Goal: Task Accomplishment & Management: Use online tool/utility

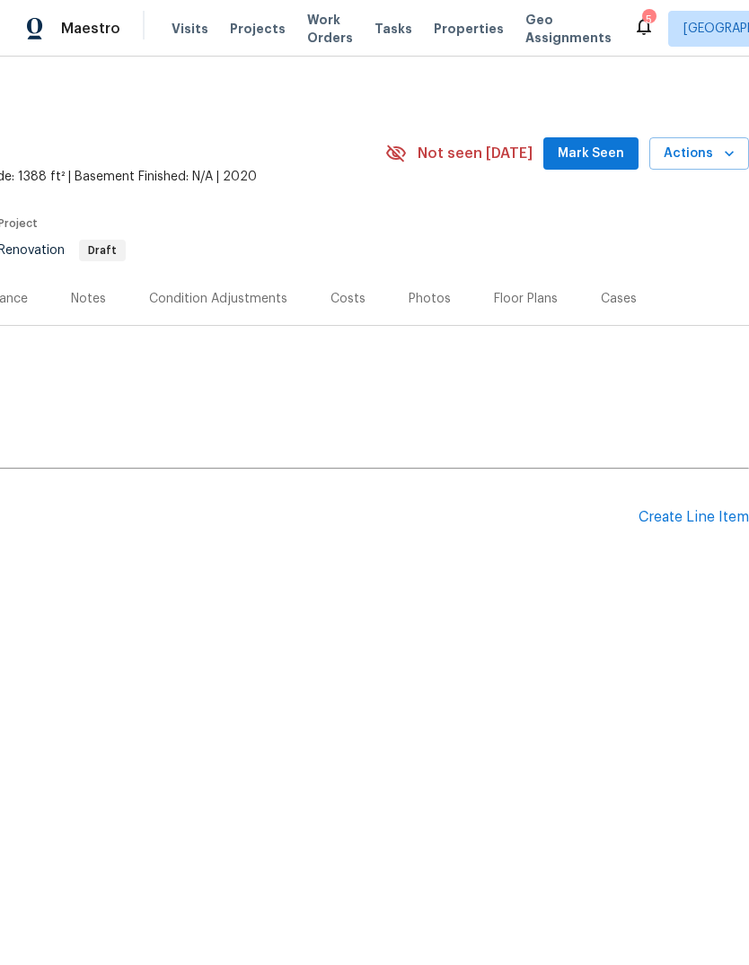
scroll to position [0, 266]
click at [692, 521] on div "Create Line Item" at bounding box center [693, 517] width 110 height 17
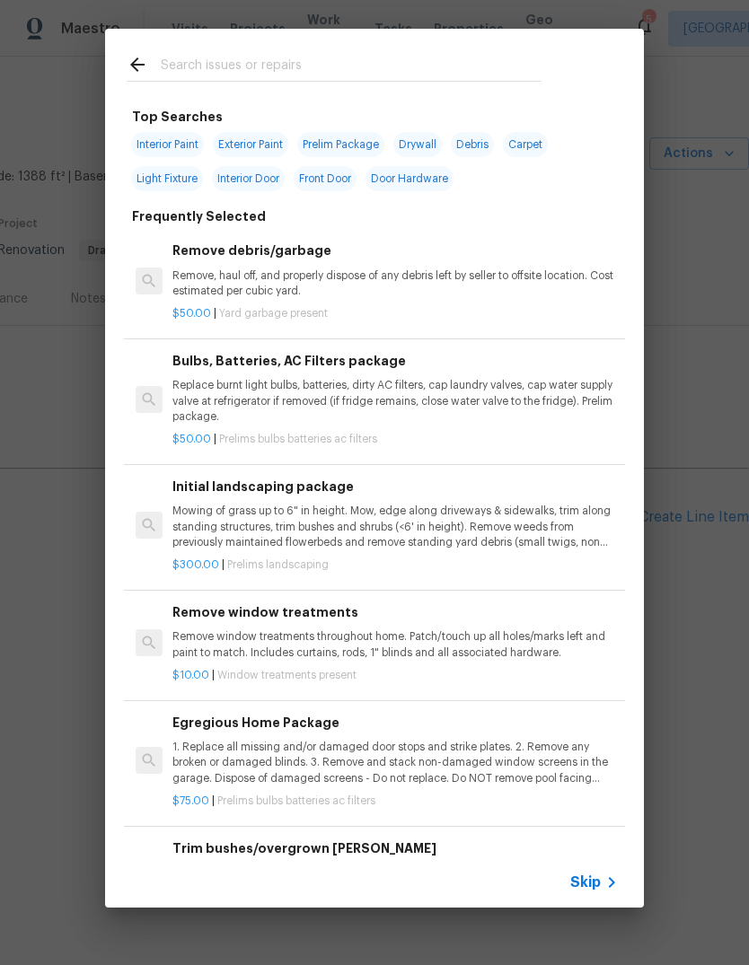
click at [196, 74] on input "text" at bounding box center [351, 67] width 381 height 27
type input "Clean"
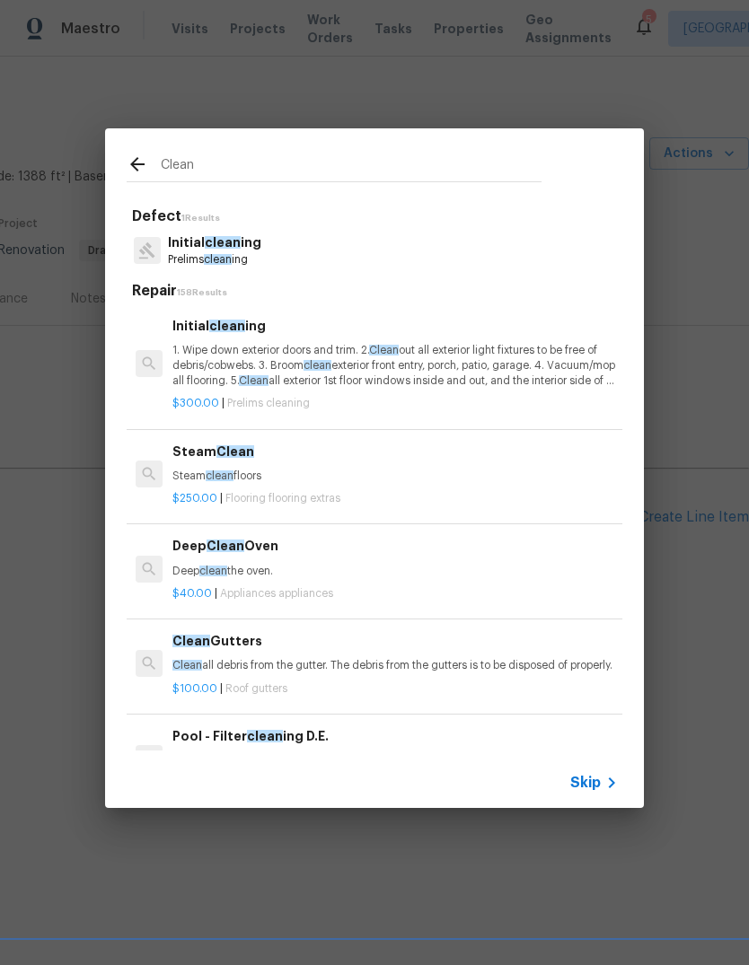
click at [187, 355] on p "1. Wipe down exterior doors and trim. 2. Clean out all exterior light fixtures …" at bounding box center [394, 366] width 445 height 46
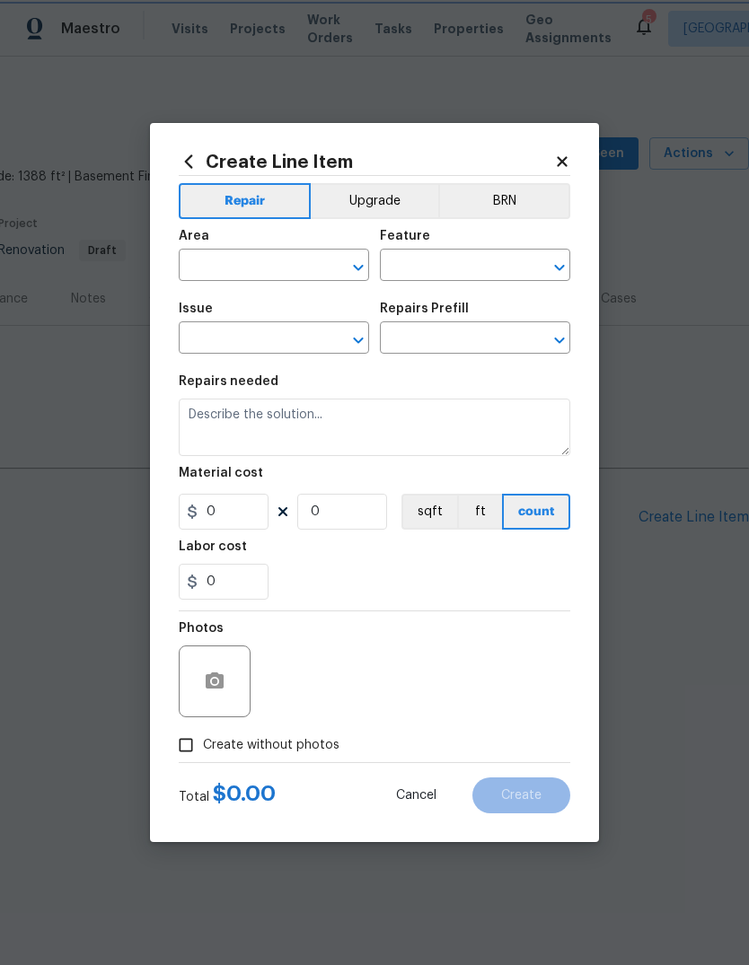
type input "Home Readiness Packages"
type input "Initial cleaning"
type textarea "1. Wipe down exterior doors and trim. 2. Clean out all exterior light fixtures …"
type input "1"
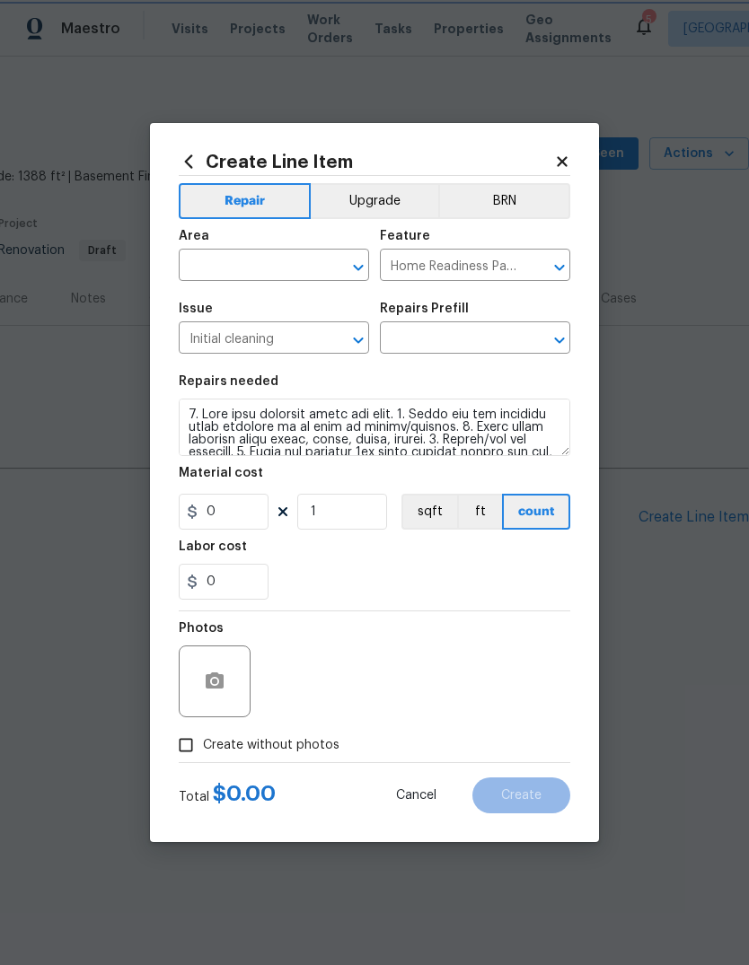
type input "Initial cleaning $300.00"
type input "300"
click at [212, 296] on span "Issue Initial cleaning ​" at bounding box center [274, 328] width 190 height 73
click at [212, 295] on span "Issue Initial cleaning ​" at bounding box center [274, 328] width 190 height 73
click at [218, 275] on input "text" at bounding box center [249, 267] width 140 height 28
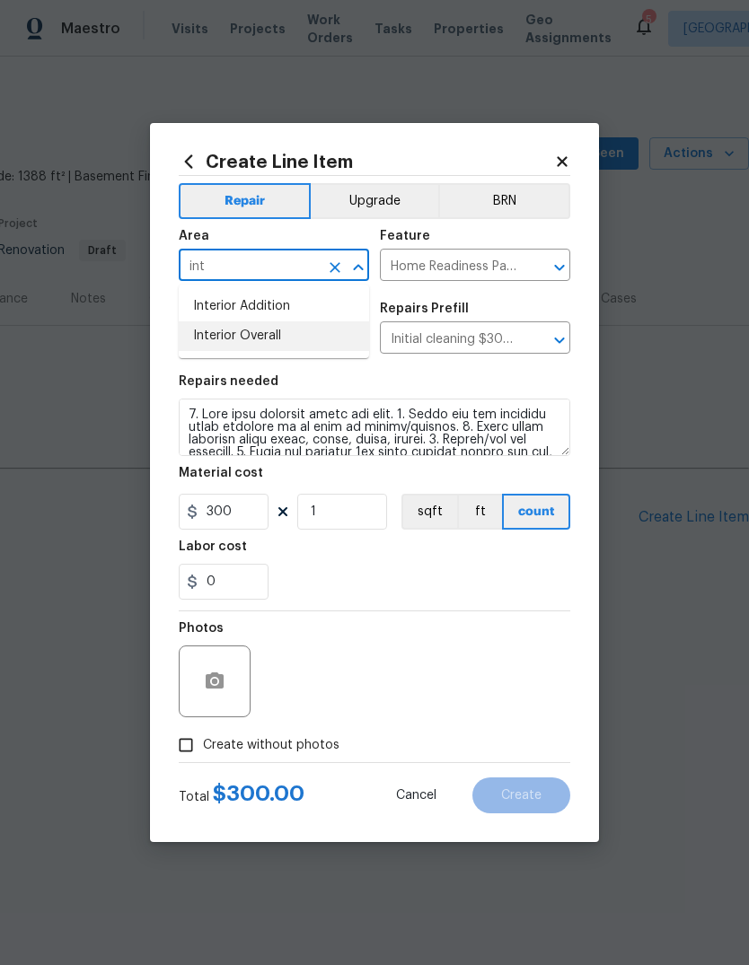
click at [231, 339] on li "Interior Overall" at bounding box center [274, 336] width 190 height 30
type input "Interior Overall"
click at [514, 581] on div "0" at bounding box center [374, 582] width 391 height 36
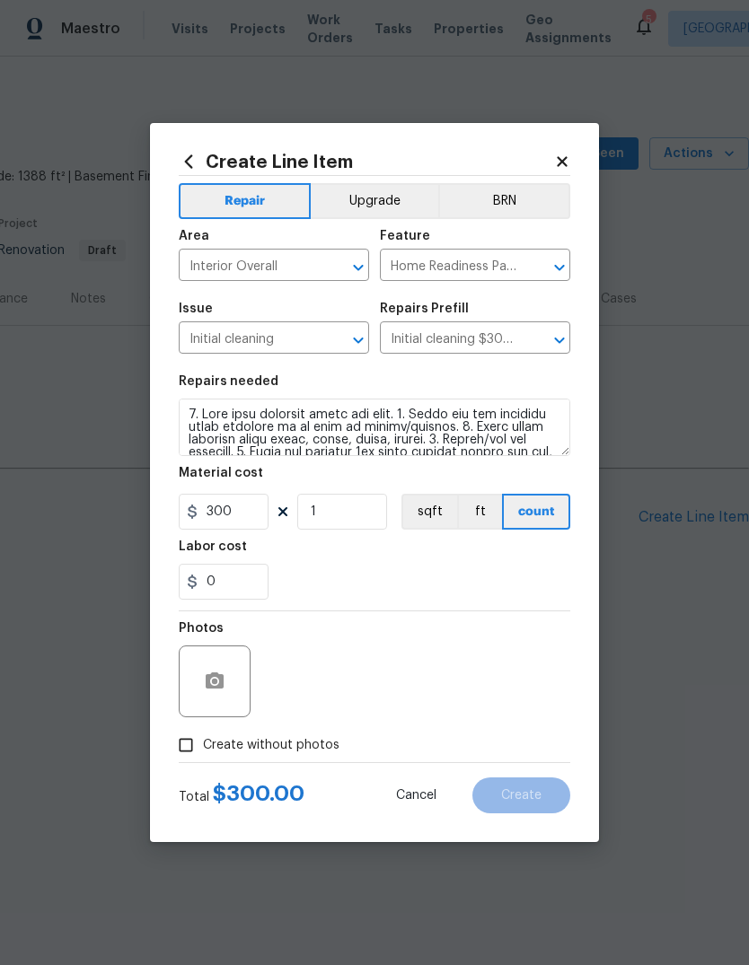
click at [184, 754] on input "Create without photos" at bounding box center [186, 745] width 34 height 34
checkbox input "true"
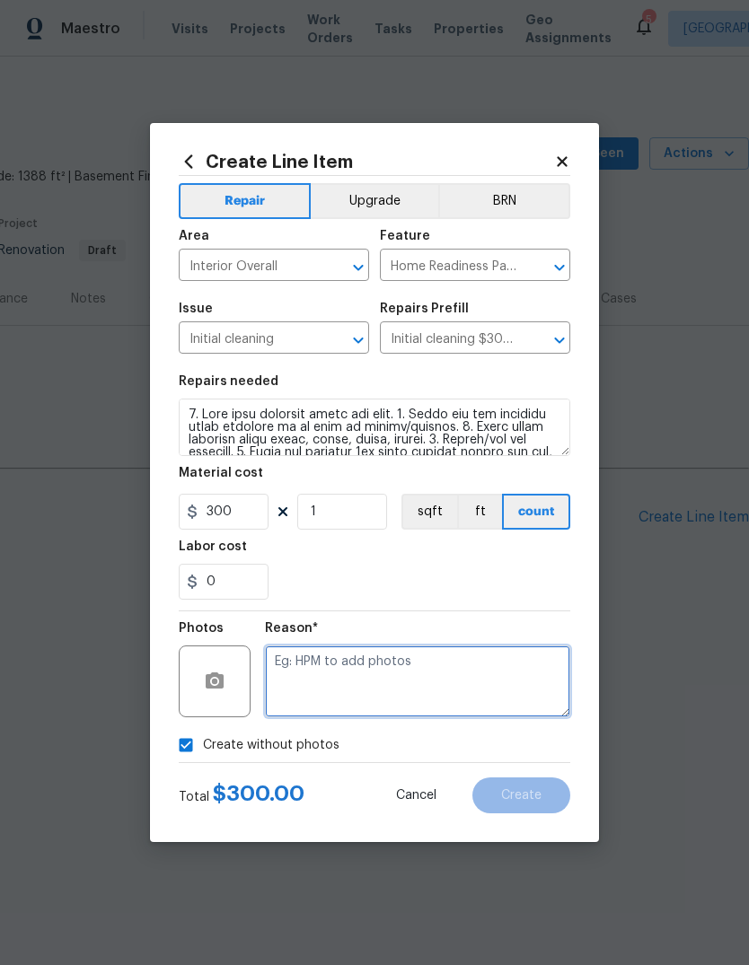
click at [513, 696] on textarea at bounding box center [417, 682] width 305 height 72
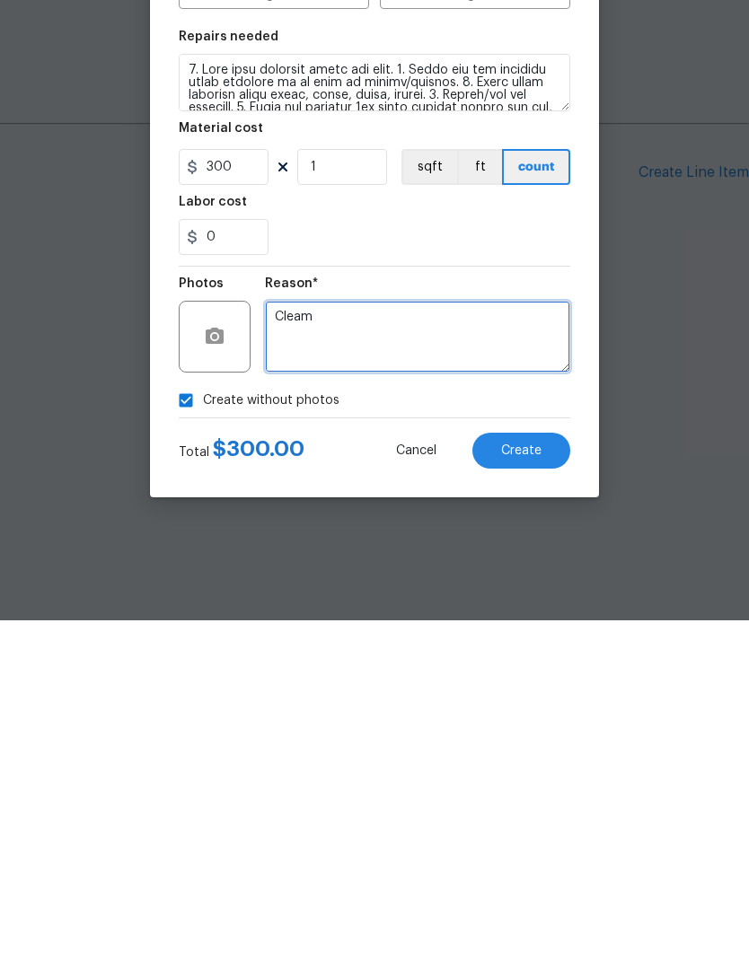
type textarea "Cleam"
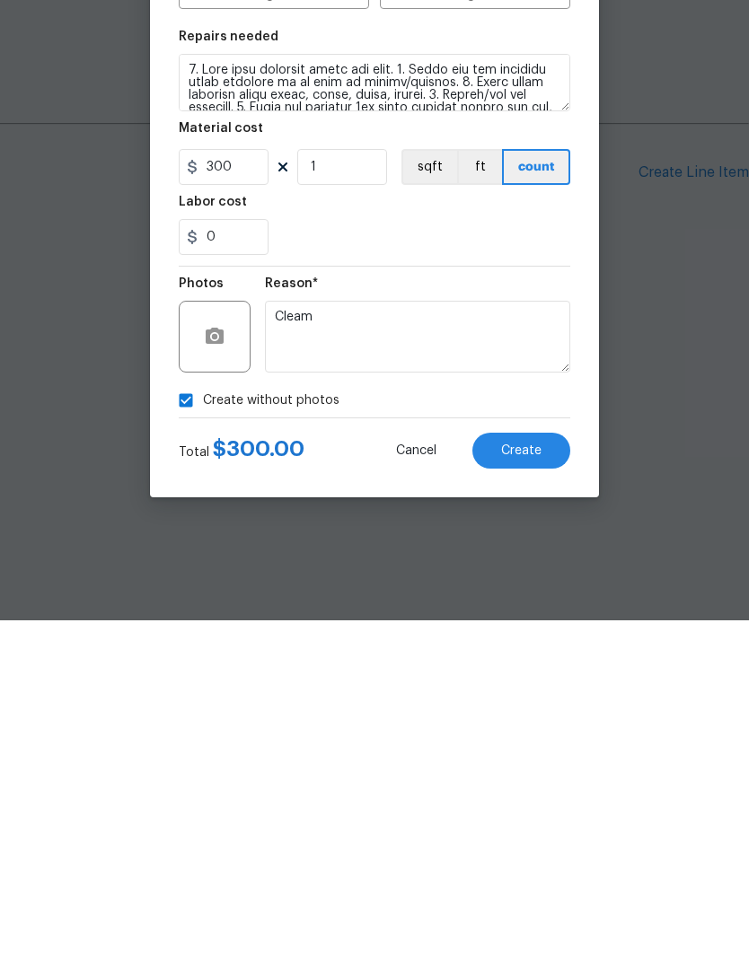
click at [546, 778] on button "Create" at bounding box center [521, 796] width 98 height 36
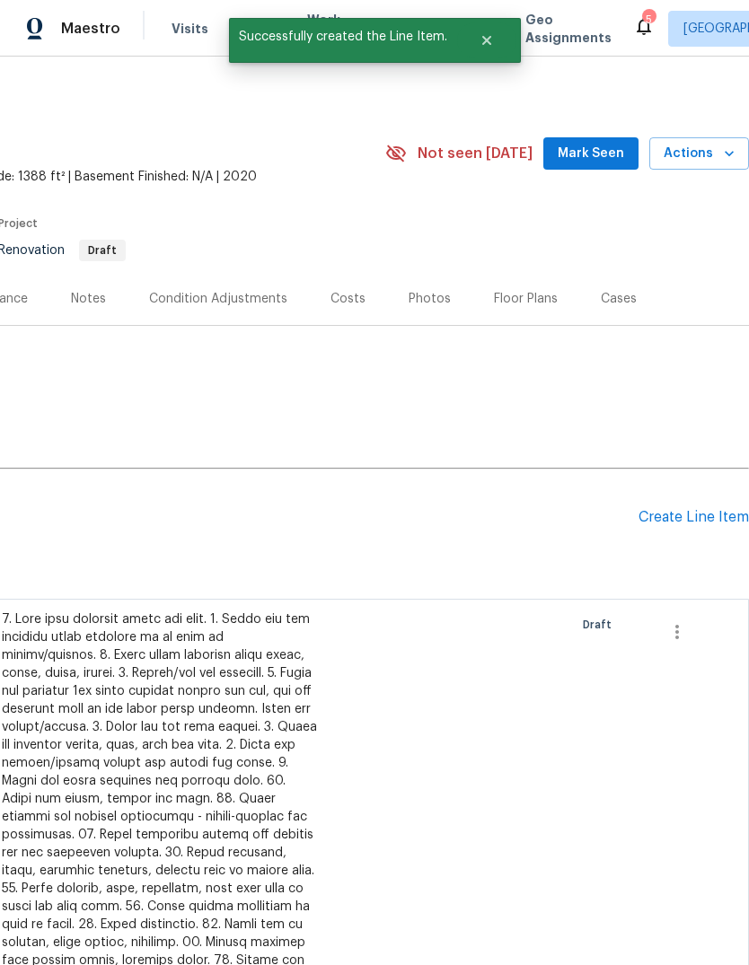
click at [715, 498] on div "Pending Line Items Create Line Item" at bounding box center [241, 518] width 1015 height 84
click at [715, 497] on div "Pending Line Items Create Line Item" at bounding box center [241, 518] width 1015 height 84
click at [691, 518] on div "Create Line Item" at bounding box center [693, 517] width 110 height 17
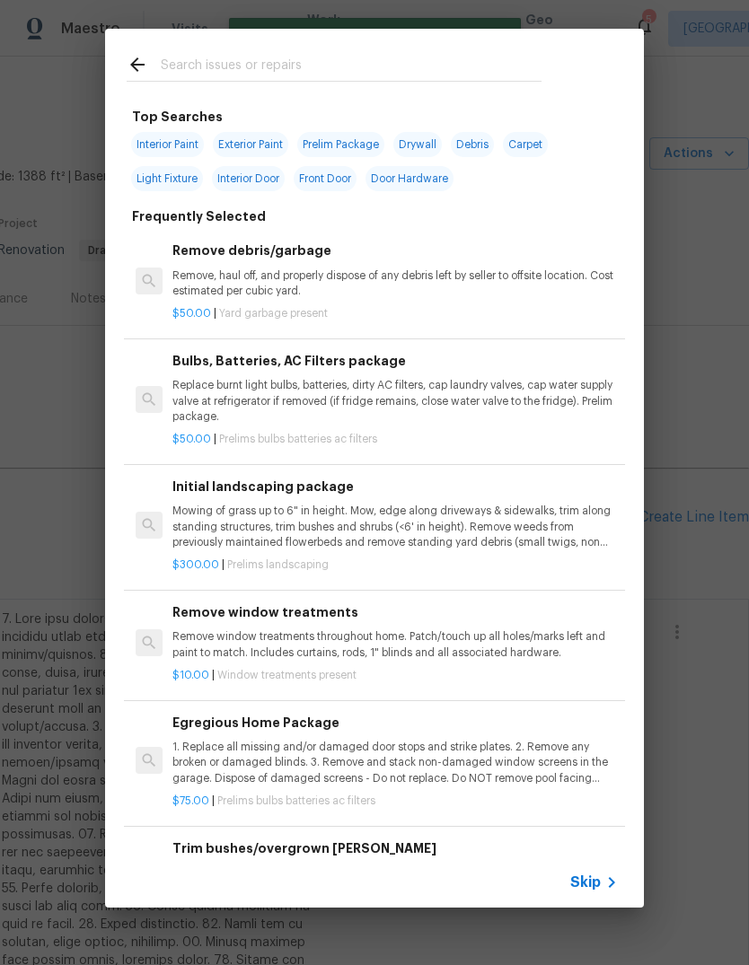
click at [198, 70] on input "text" at bounding box center [351, 67] width 381 height 27
type input "Interior"
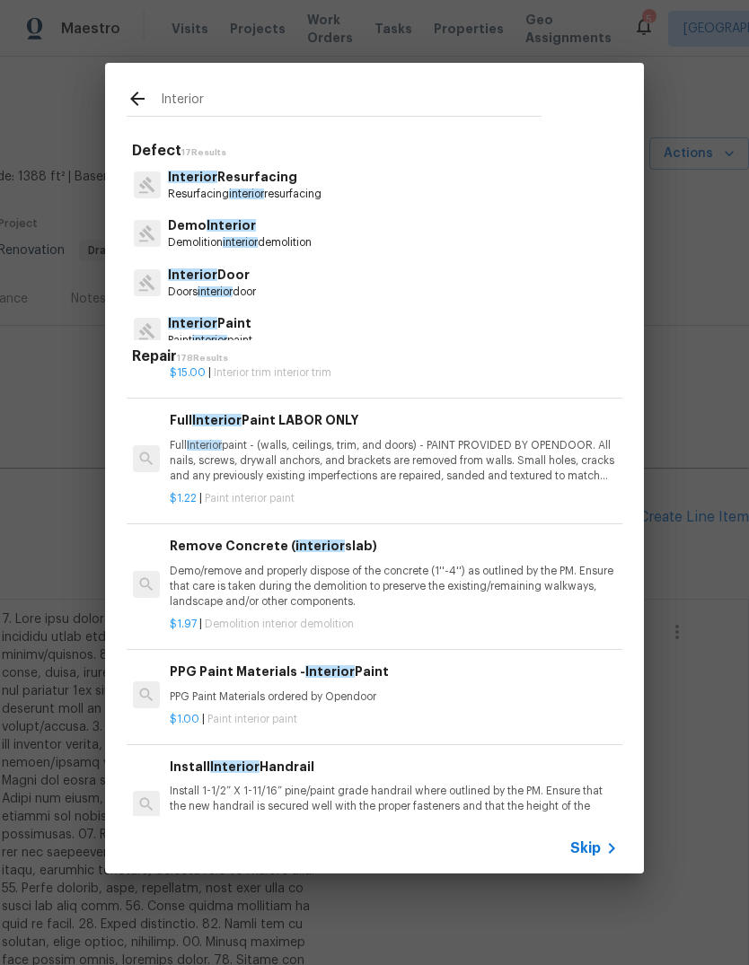
scroll to position [680, 3]
click at [187, 443] on p "Full Interior paint - (walls, ceilings, trim, and doors) - PAINT PROVIDED BY OP…" at bounding box center [392, 460] width 445 height 46
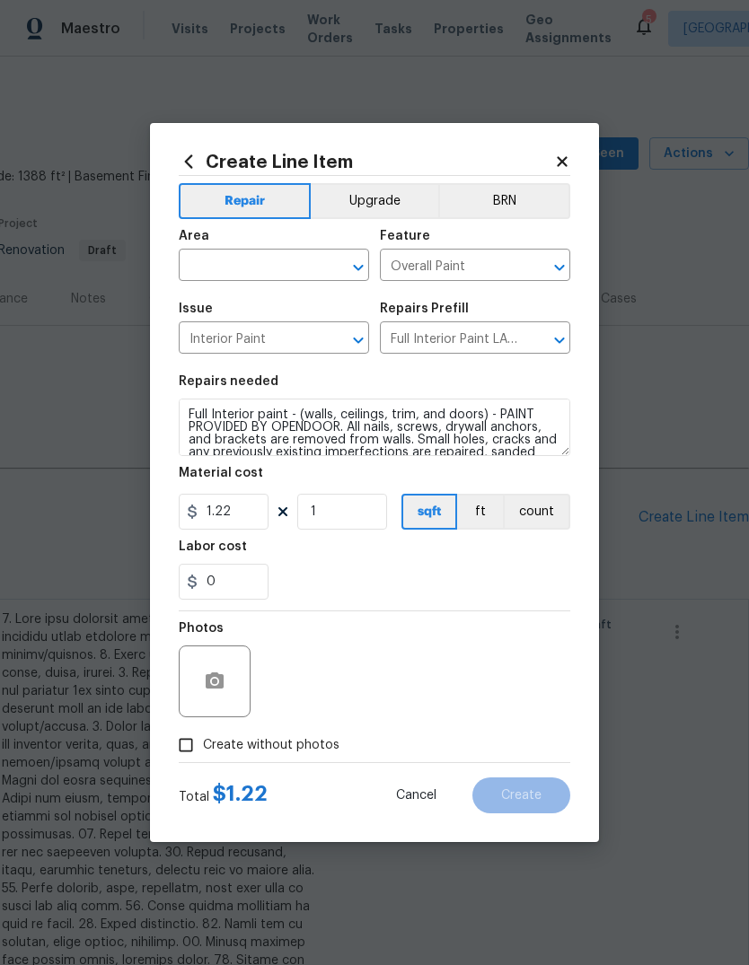
click at [291, 259] on input "text" at bounding box center [249, 267] width 140 height 28
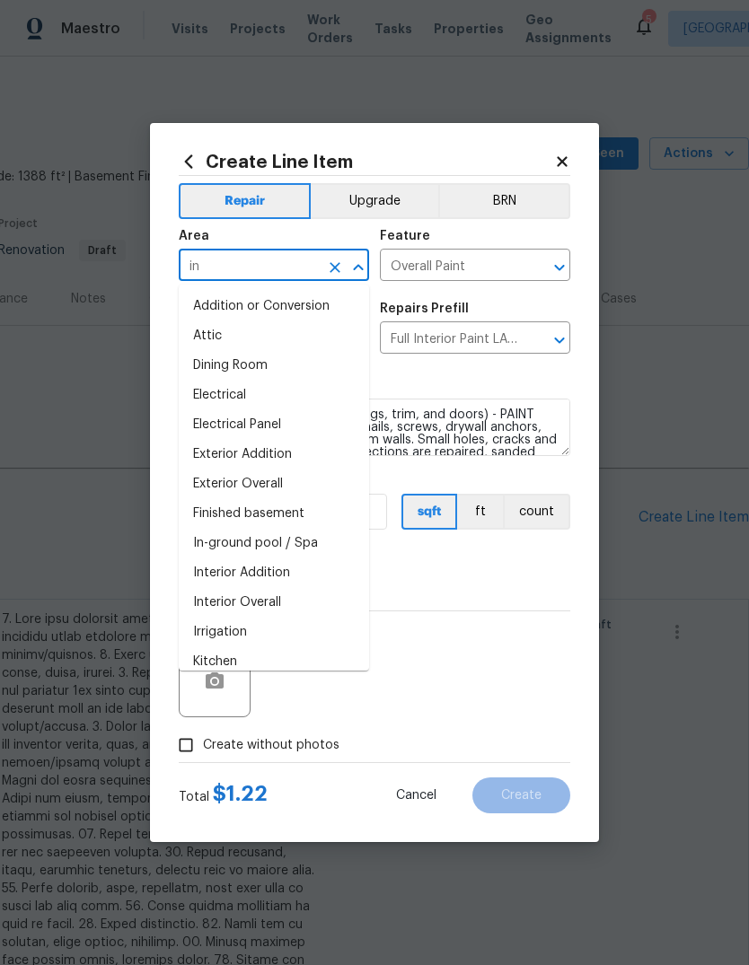
type input "int"
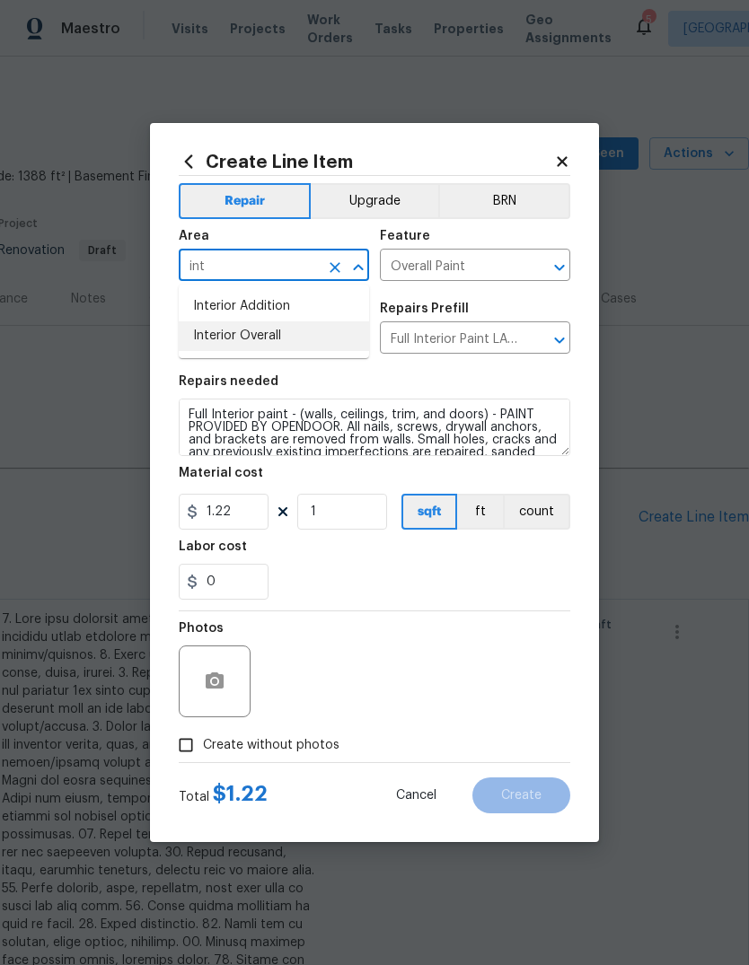
click at [217, 339] on li "Interior Overall" at bounding box center [274, 336] width 190 height 30
type input "Interior Overall"
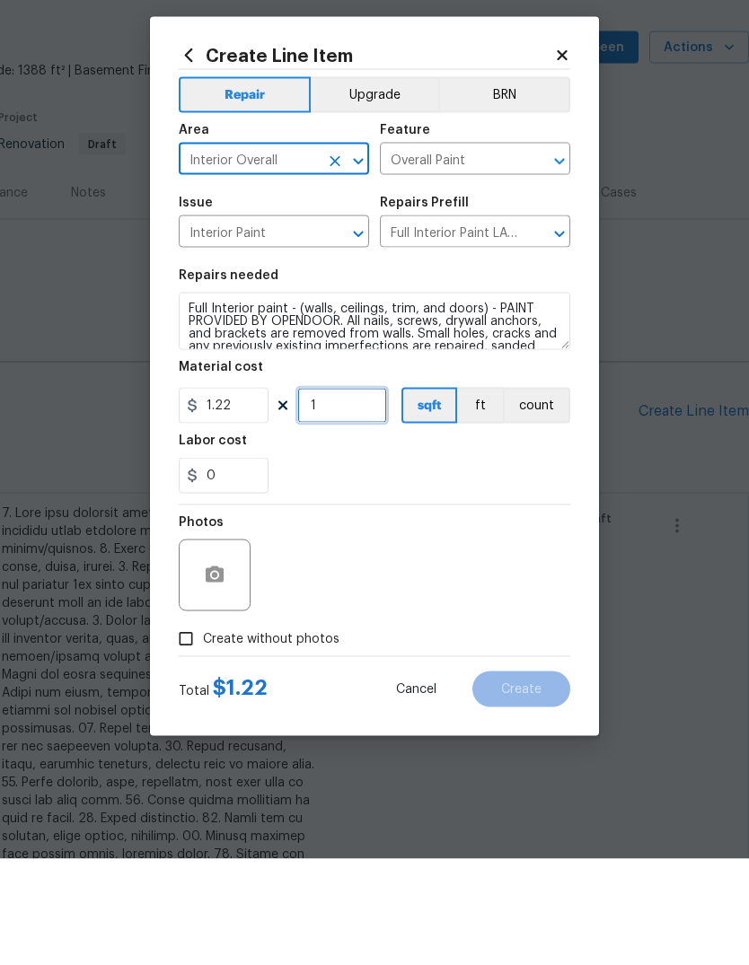
click at [367, 494] on input "1" at bounding box center [342, 512] width 90 height 36
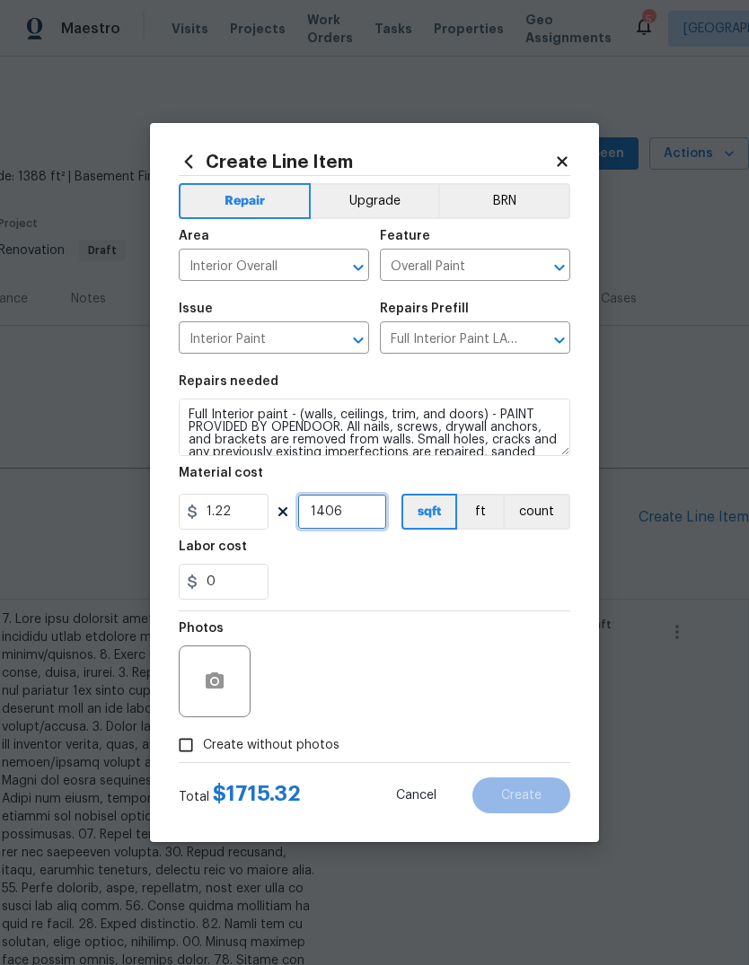
type input "1406"
click at [533, 562] on div "Labor cost" at bounding box center [374, 552] width 391 height 23
click at [198, 750] on input "Create without photos" at bounding box center [186, 745] width 34 height 34
checkbox input "true"
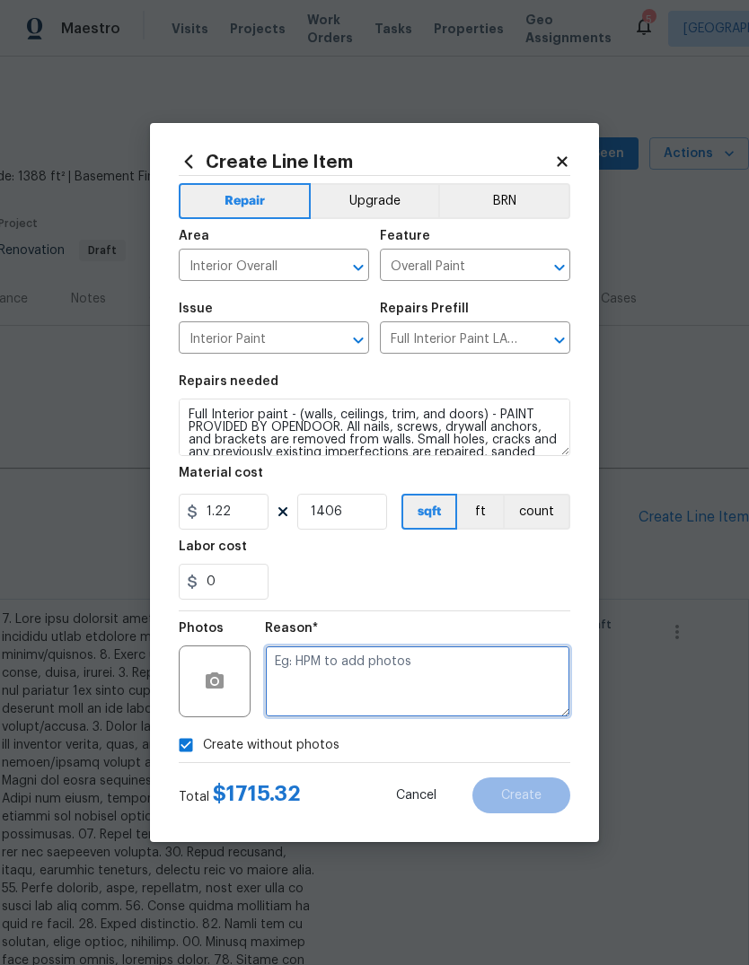
click at [518, 691] on textarea at bounding box center [417, 682] width 305 height 72
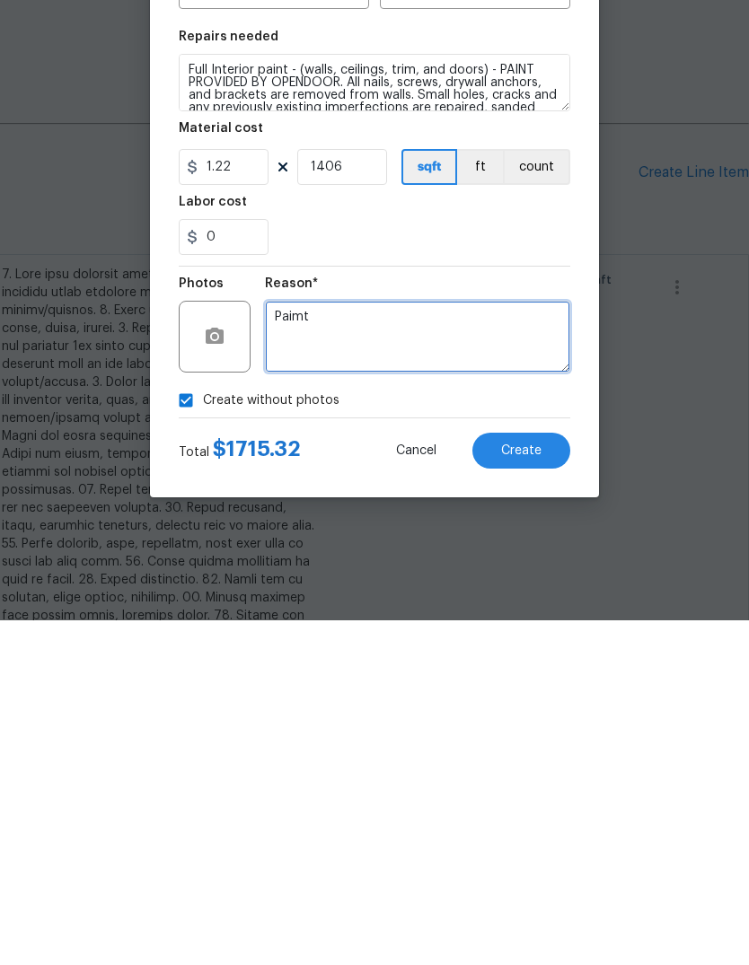
type textarea "Paimt"
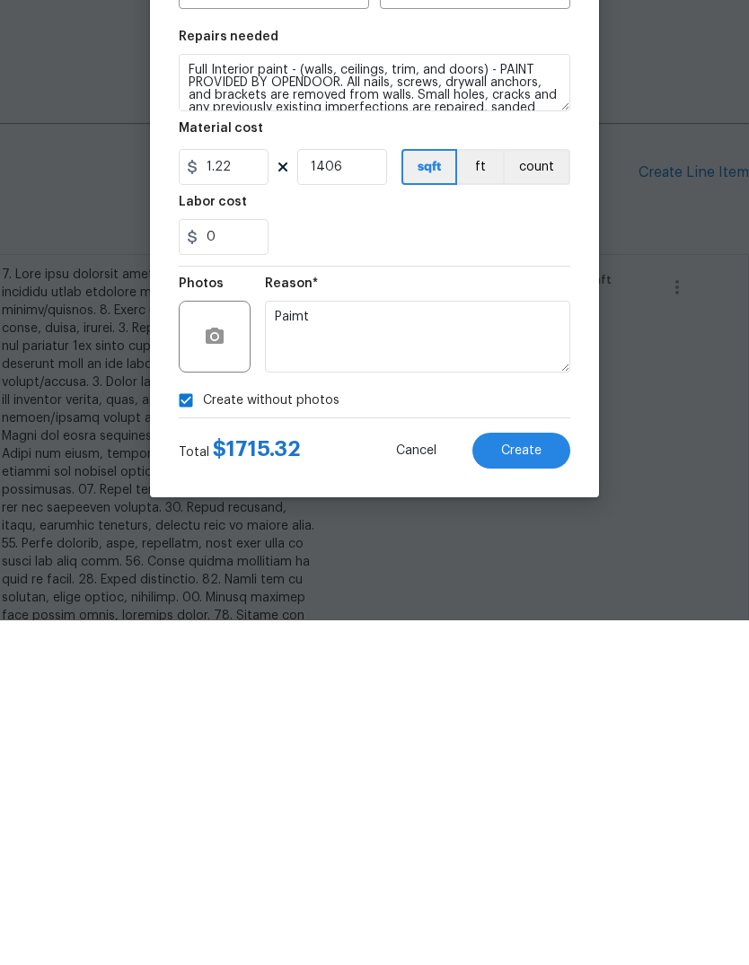
click at [554, 778] on button "Create" at bounding box center [521, 796] width 98 height 36
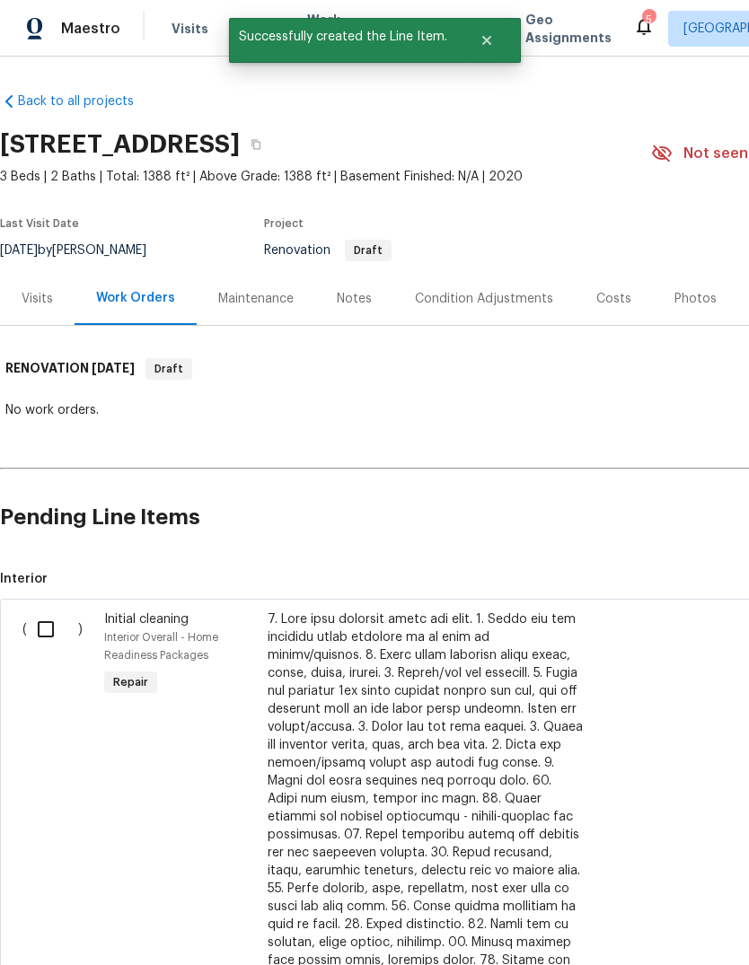
scroll to position [0, 0]
click at [42, 630] on input "checkbox" at bounding box center [52, 630] width 51 height 38
checkbox input "true"
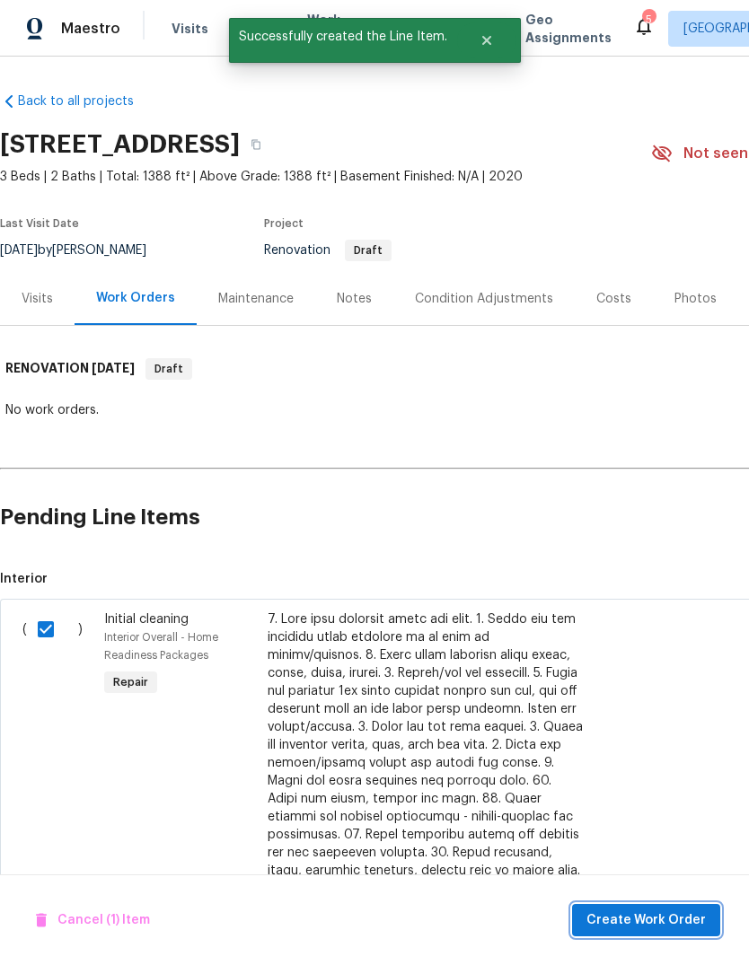
click at [655, 909] on button "Create Work Order" at bounding box center [646, 920] width 148 height 33
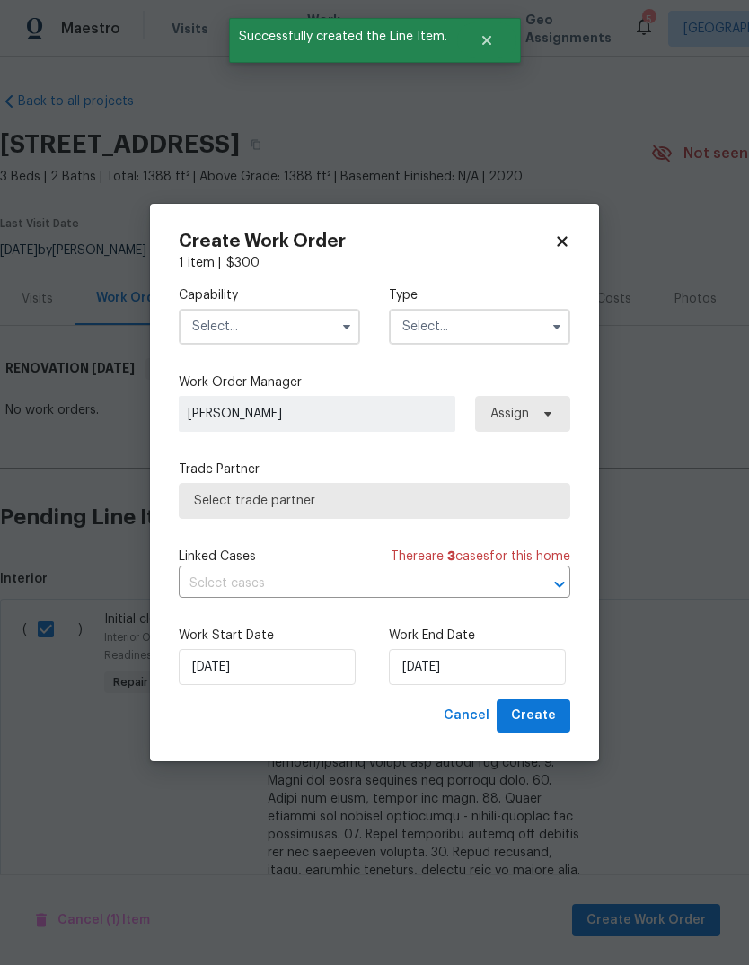
click at [206, 336] on input "text" at bounding box center [269, 327] width 181 height 36
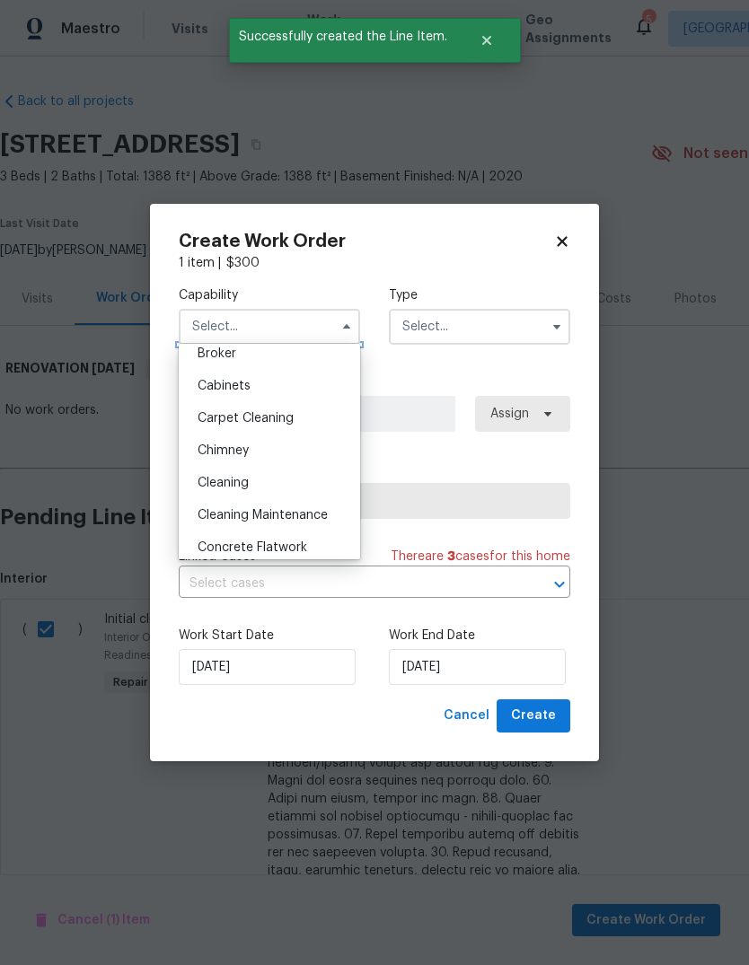
scroll to position [148, 0]
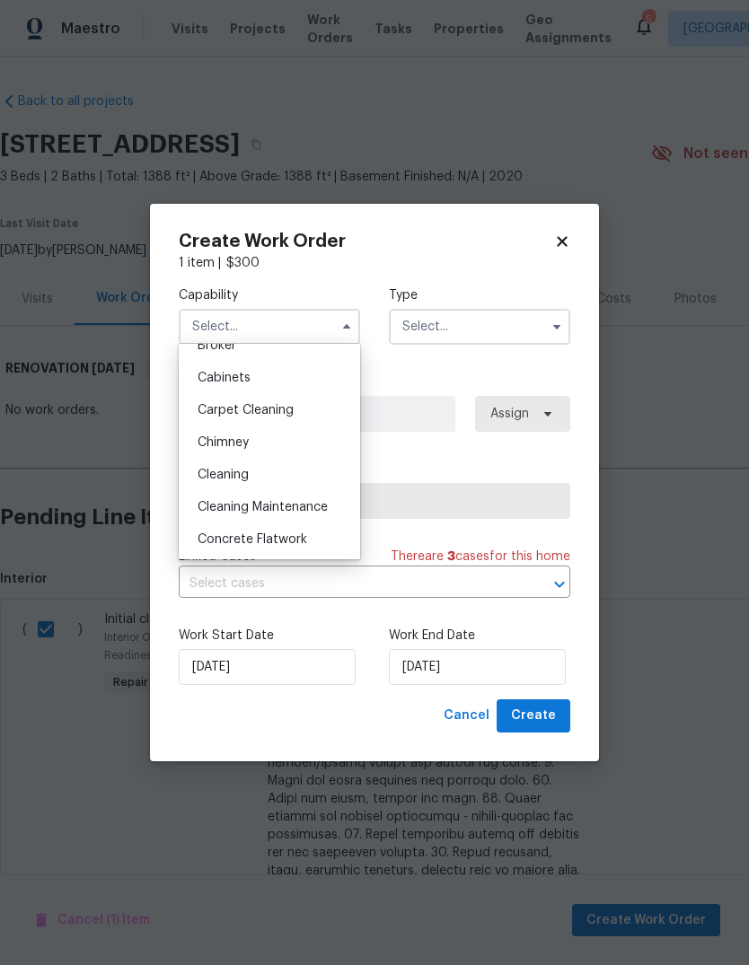
click at [220, 484] on div "Cleaning" at bounding box center [269, 475] width 172 height 32
type input "Cleaning"
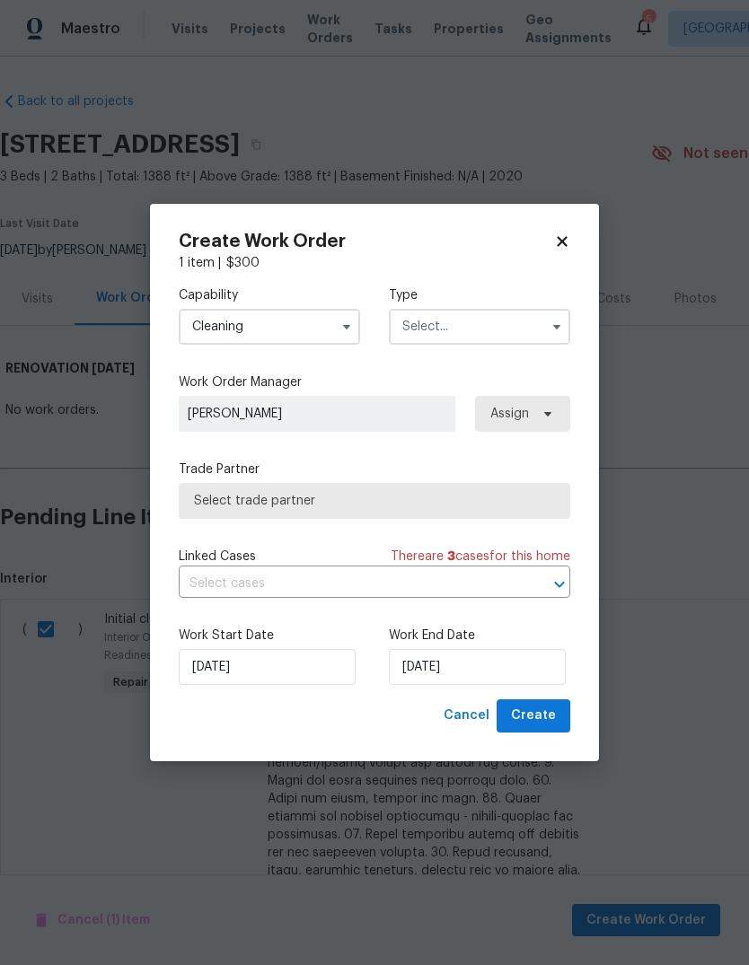
click at [419, 321] on input "text" at bounding box center [479, 327] width 181 height 36
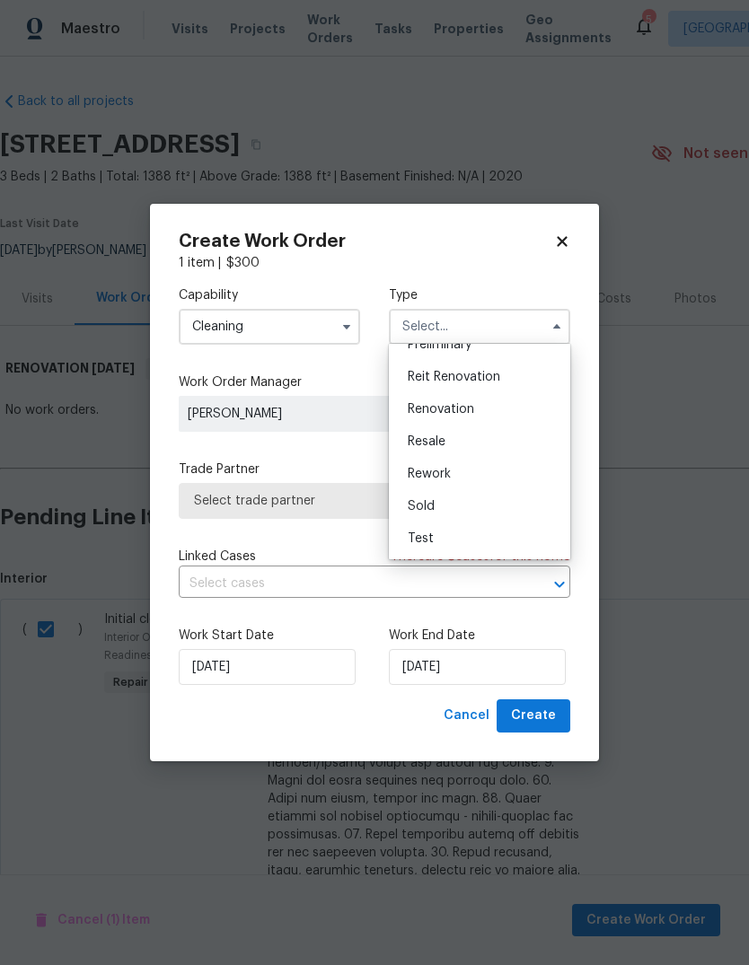
scroll to position [408, 0]
click at [485, 411] on div "Renovation" at bounding box center [479, 409] width 172 height 32
type input "Renovation"
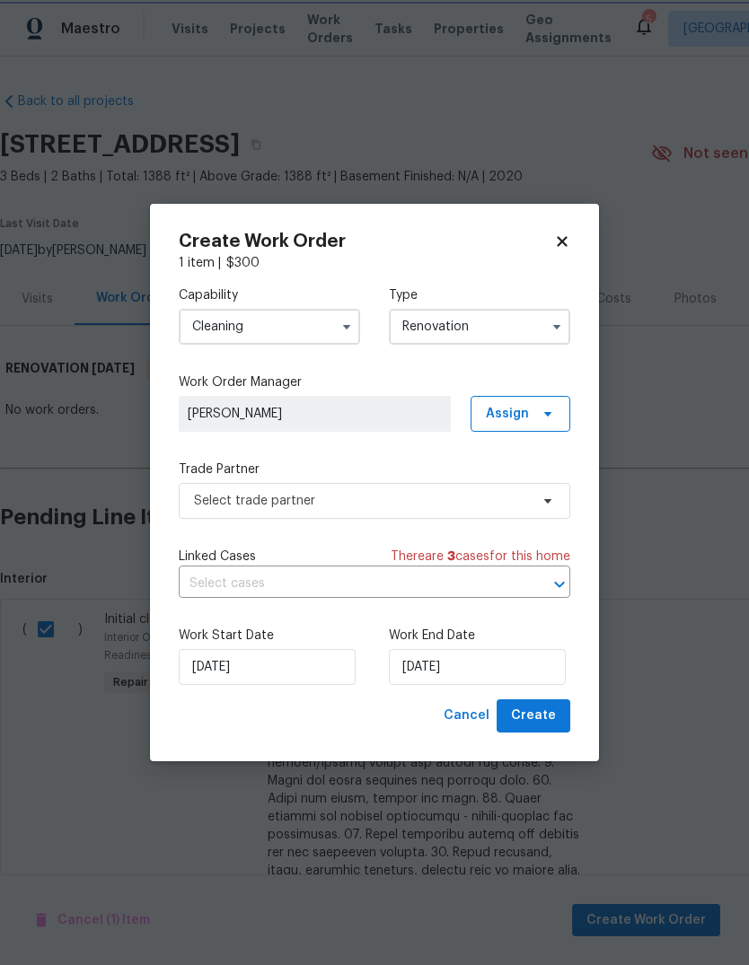
scroll to position [0, 0]
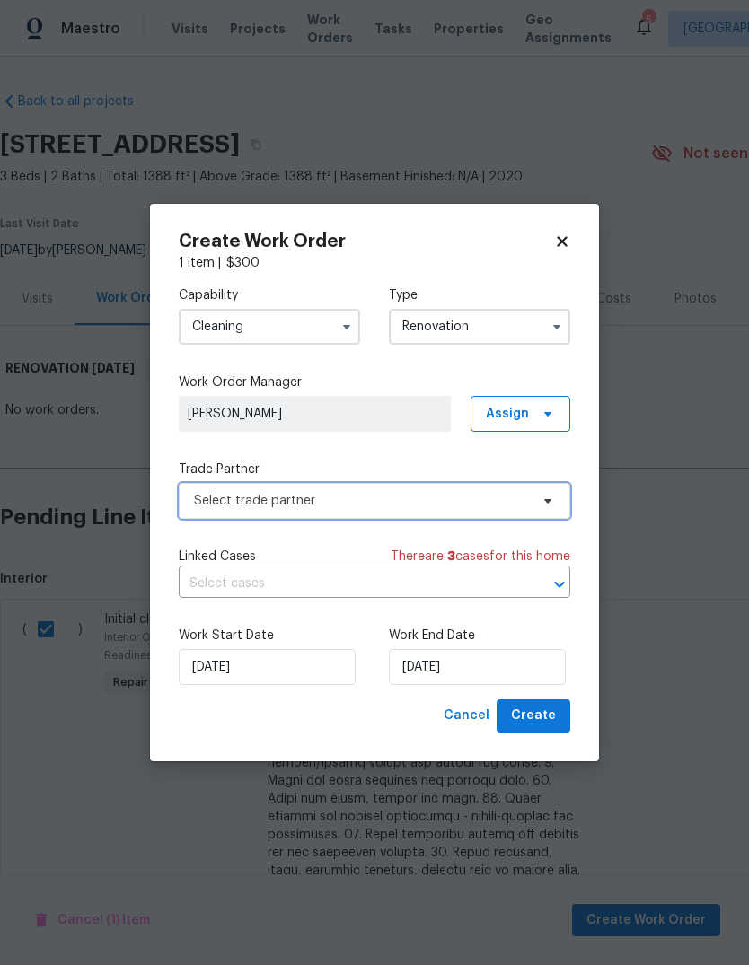
click at [212, 512] on span "Select trade partner" at bounding box center [374, 501] width 391 height 36
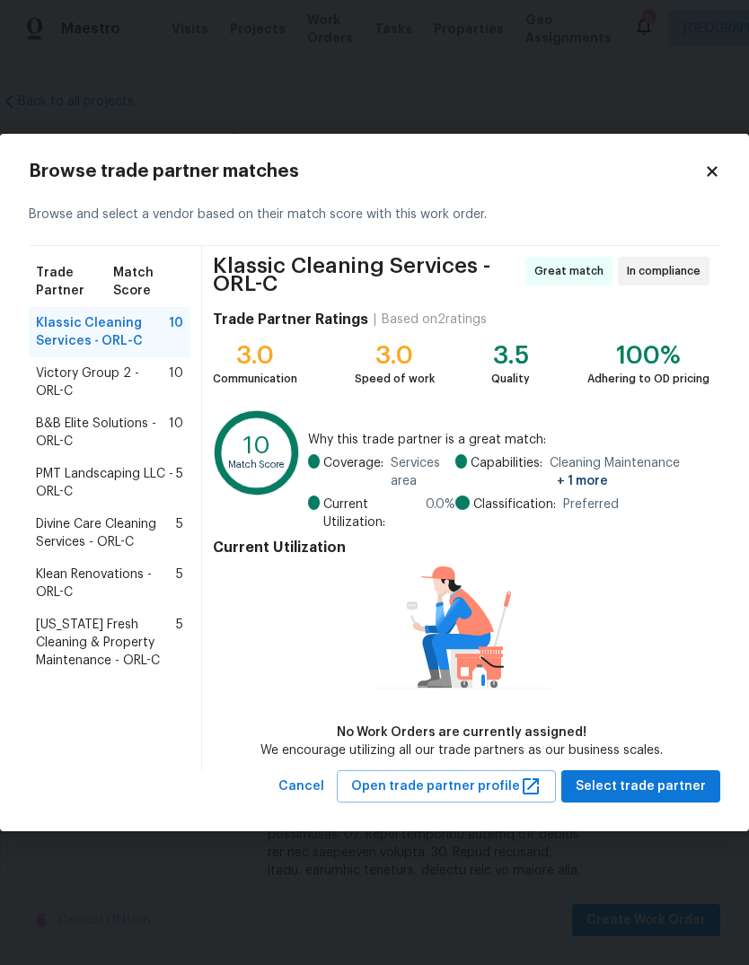
click at [59, 436] on span "B&B Elite Solutions - ORL-C" at bounding box center [102, 433] width 133 height 36
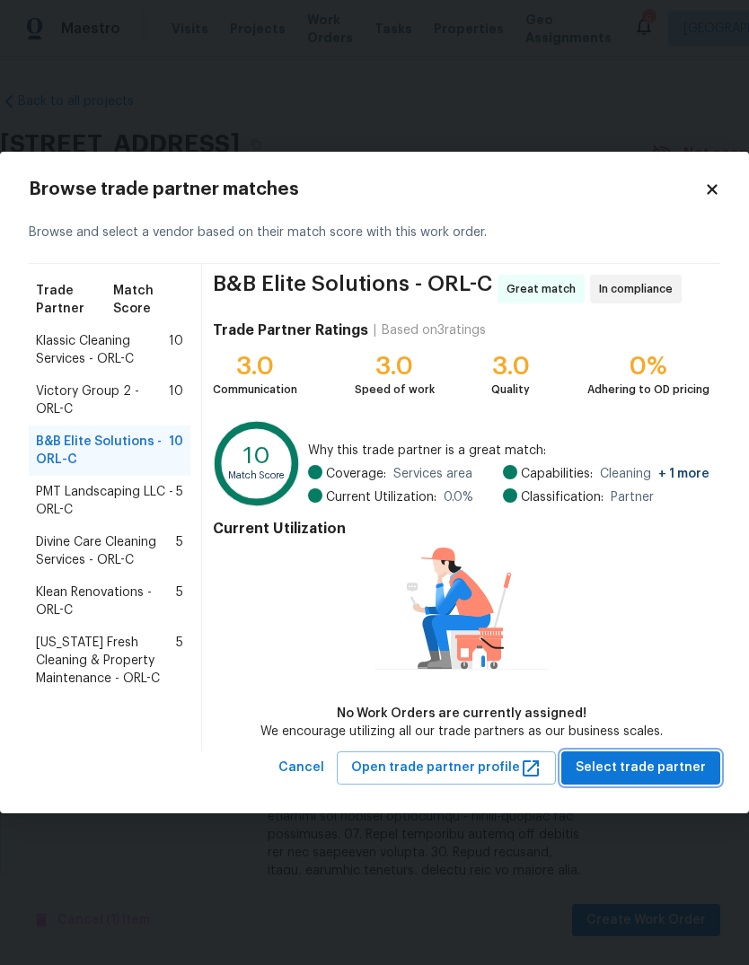
click at [678, 764] on span "Select trade partner" at bounding box center [641, 768] width 130 height 22
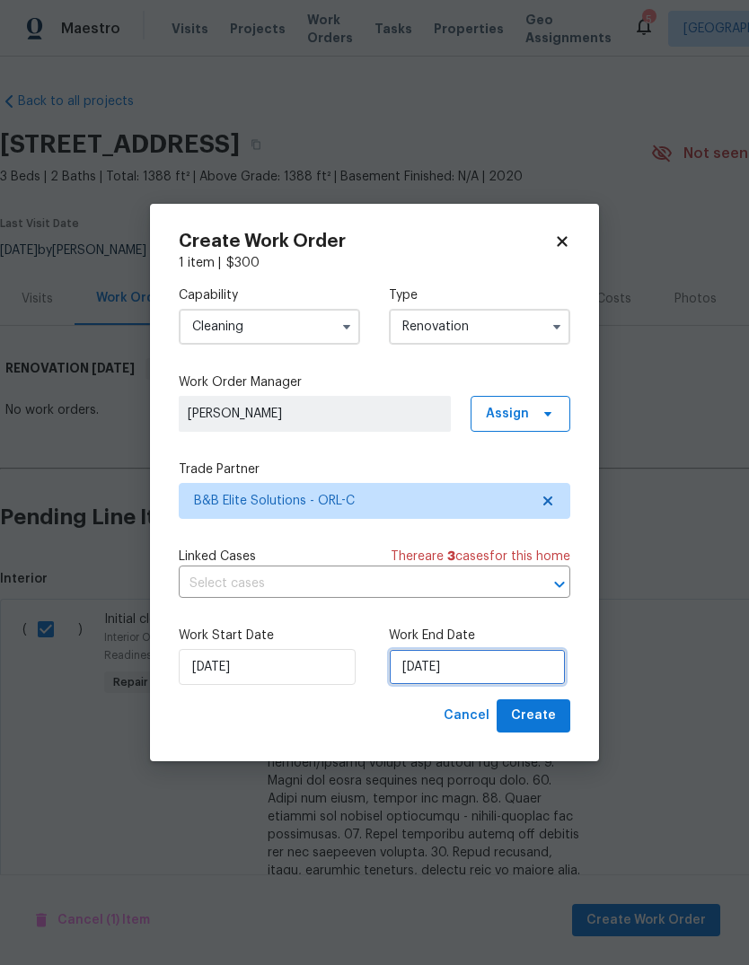
click at [525, 657] on input "[DATE]" at bounding box center [477, 667] width 177 height 36
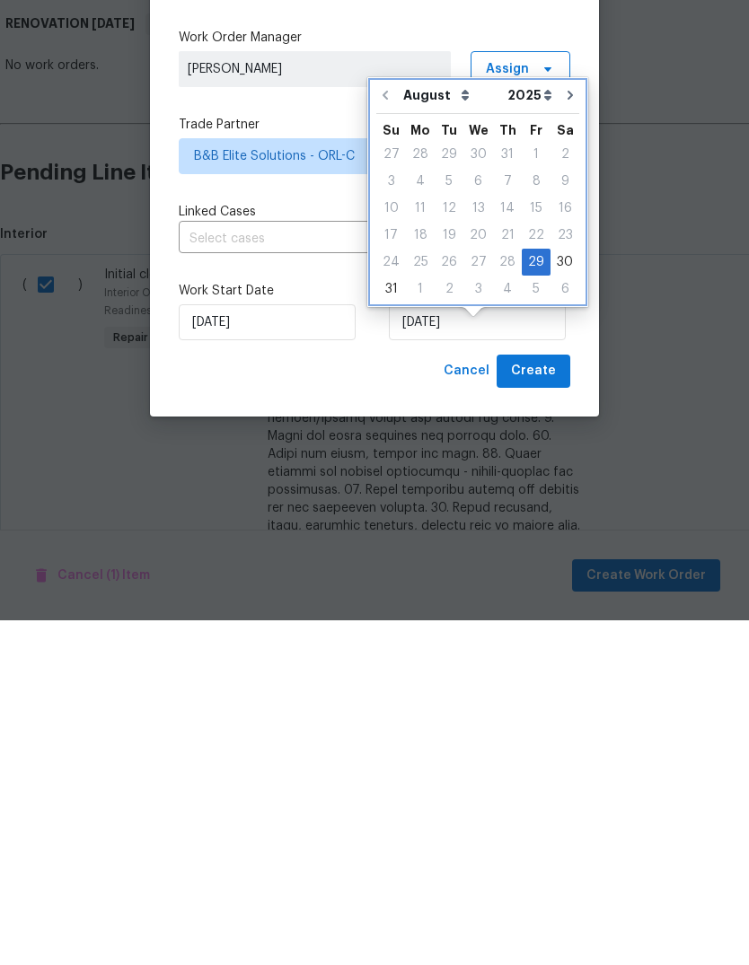
click at [567, 435] on icon "Go to next month" at bounding box center [569, 439] width 5 height 9
type input "[DATE]"
select select "8"
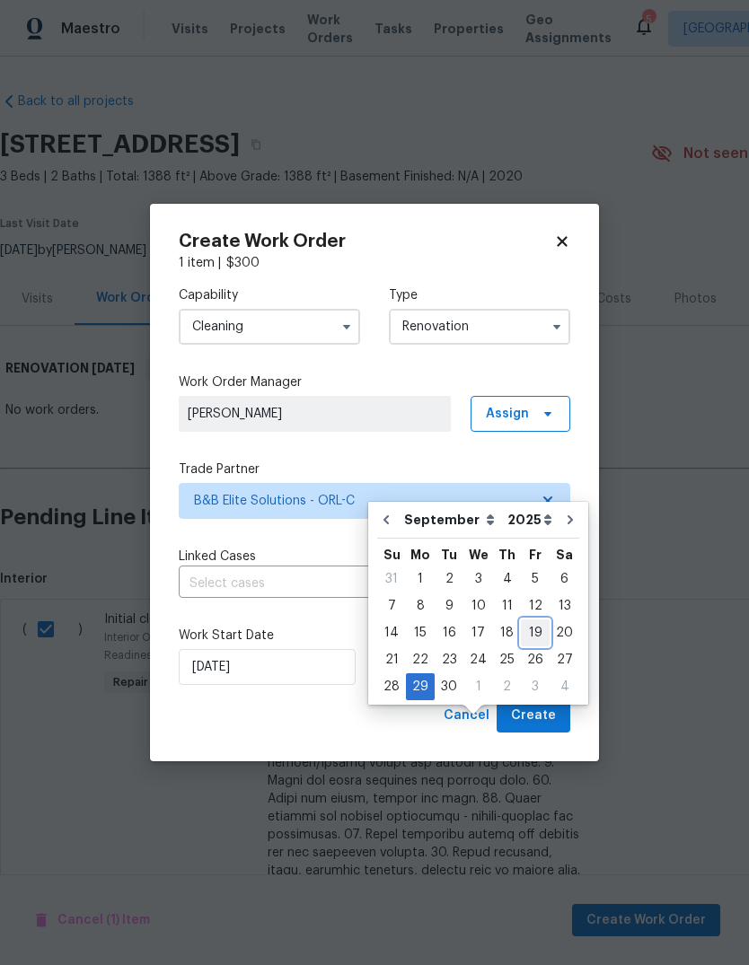
click at [532, 620] on div "19" at bounding box center [535, 632] width 29 height 25
type input "[DATE]"
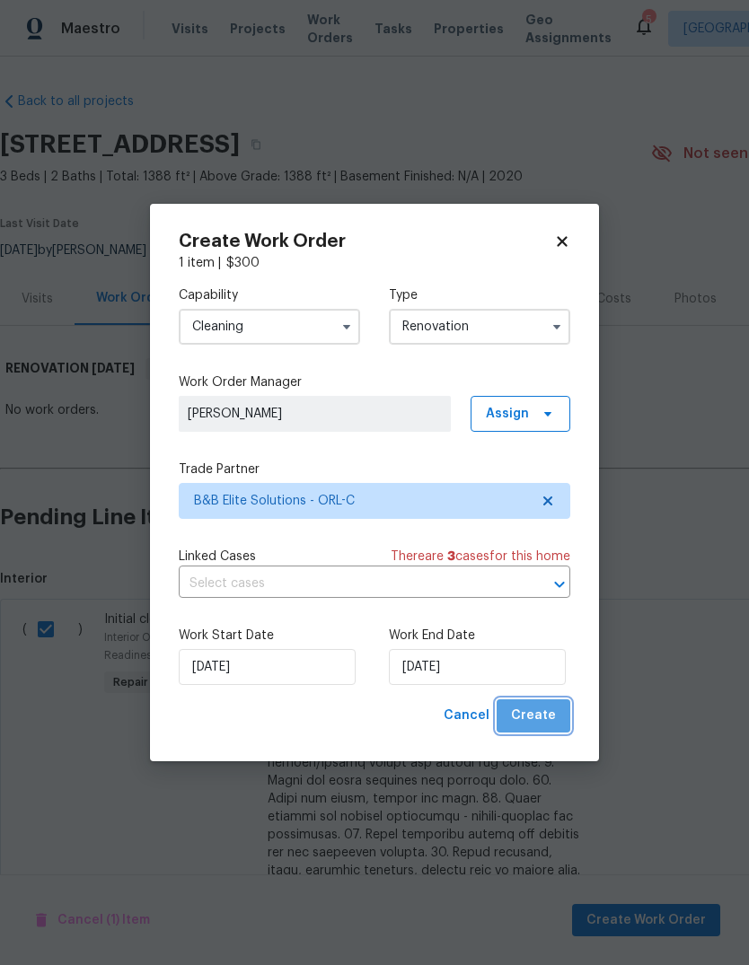
click at [545, 705] on button "Create" at bounding box center [534, 715] width 74 height 33
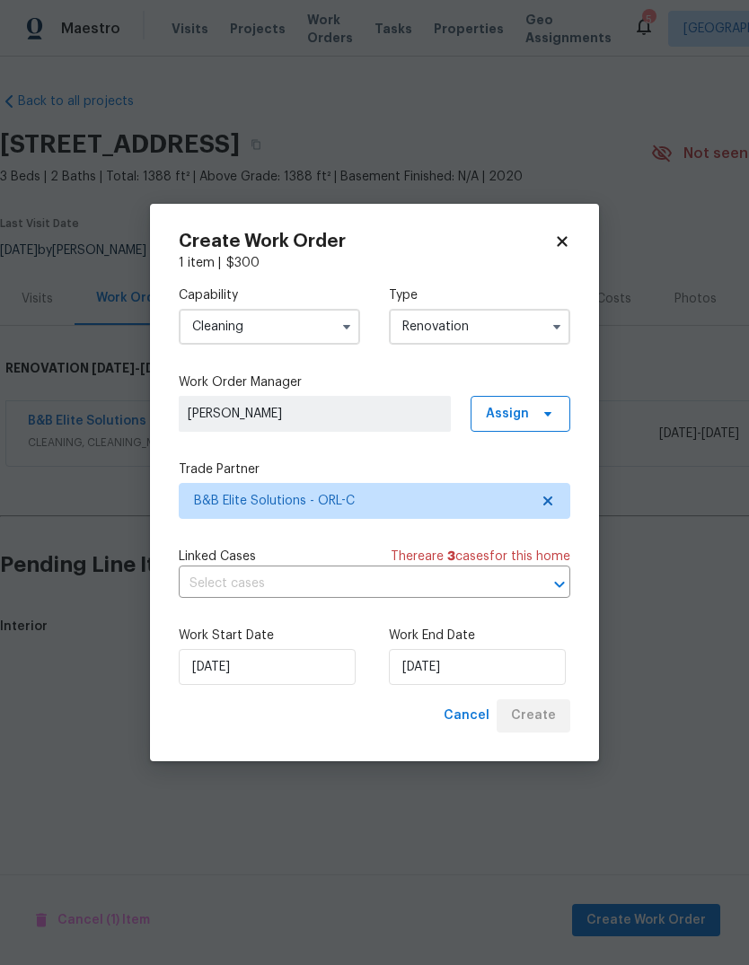
scroll to position [0, 0]
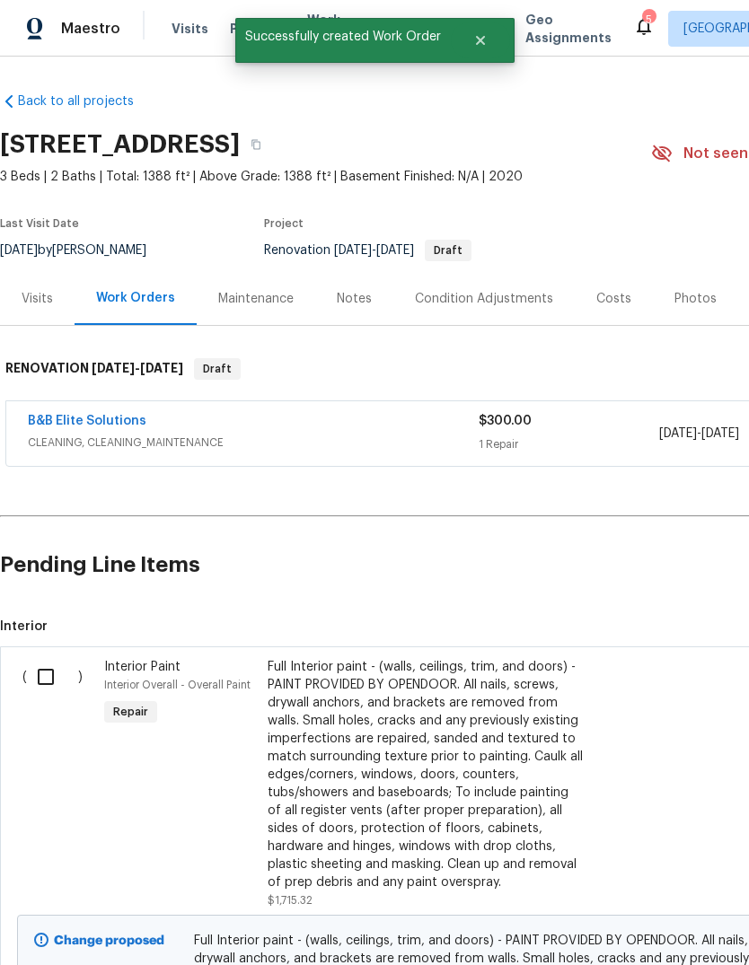
click at [57, 679] on input "checkbox" at bounding box center [52, 677] width 51 height 38
checkbox input "true"
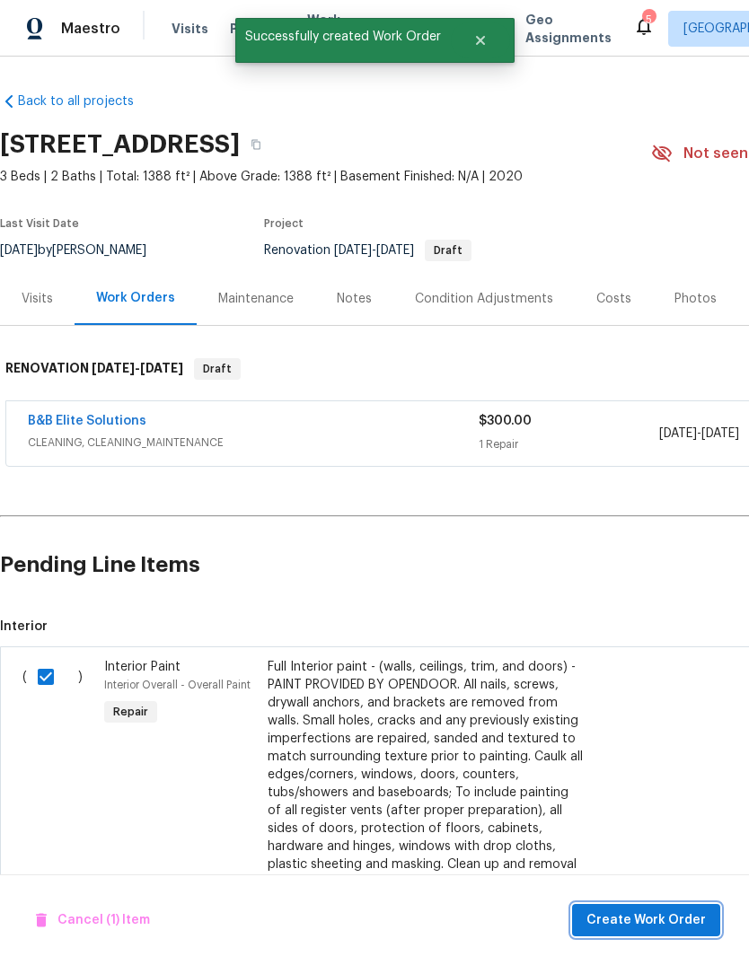
click at [673, 911] on span "Create Work Order" at bounding box center [645, 921] width 119 height 22
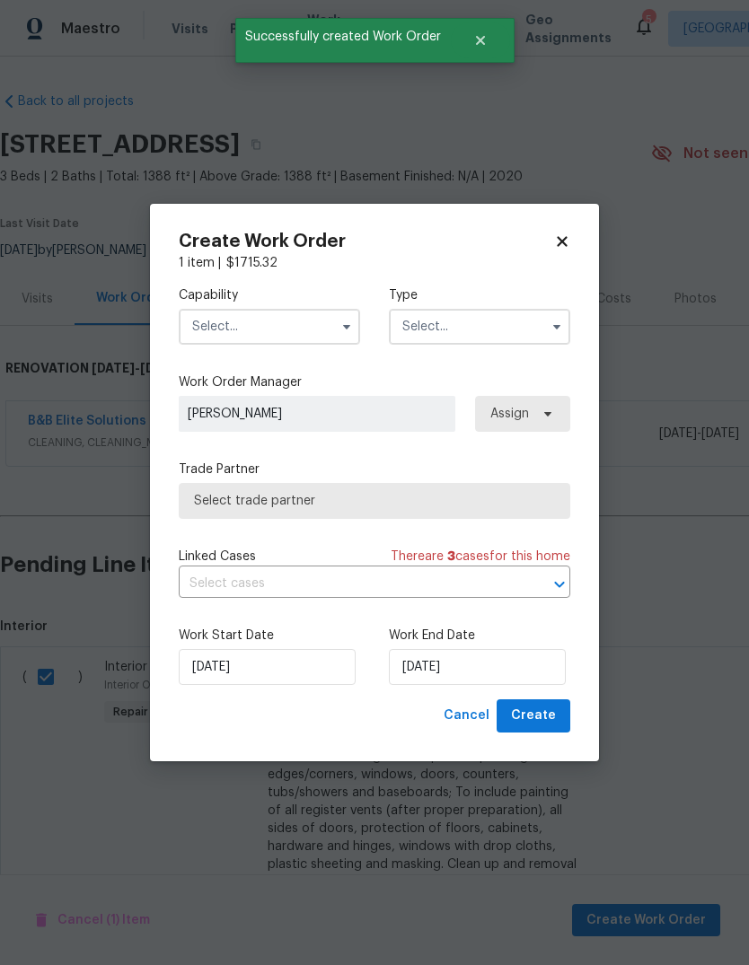
click at [218, 300] on label "Capability" at bounding box center [269, 295] width 181 height 18
click at [240, 327] on input "text" at bounding box center [269, 327] width 181 height 36
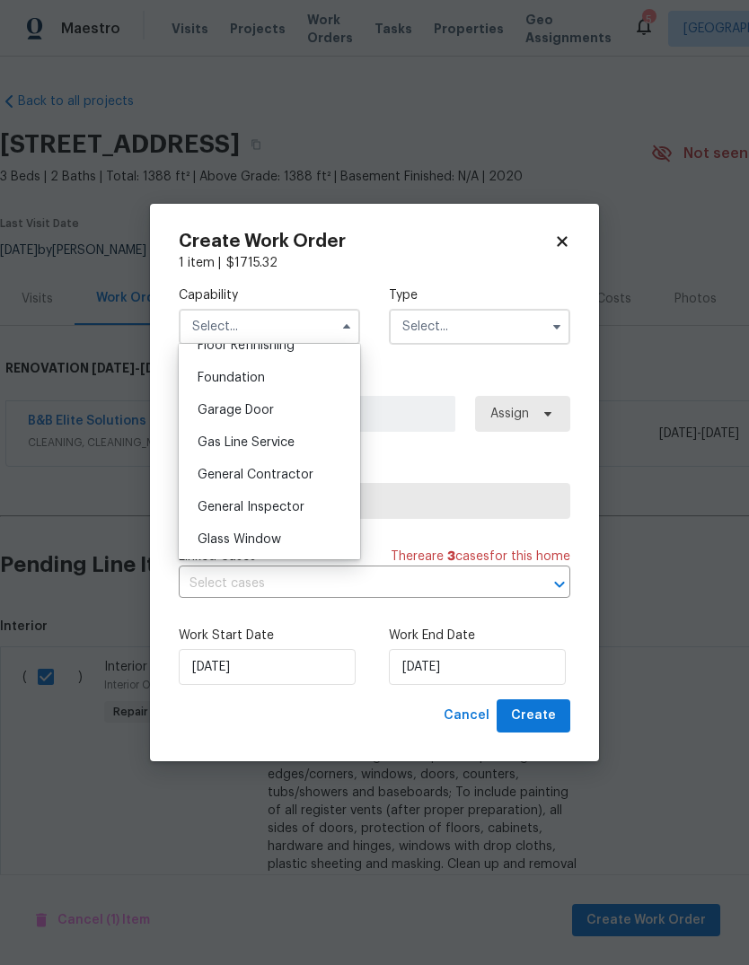
scroll to position [757, 0]
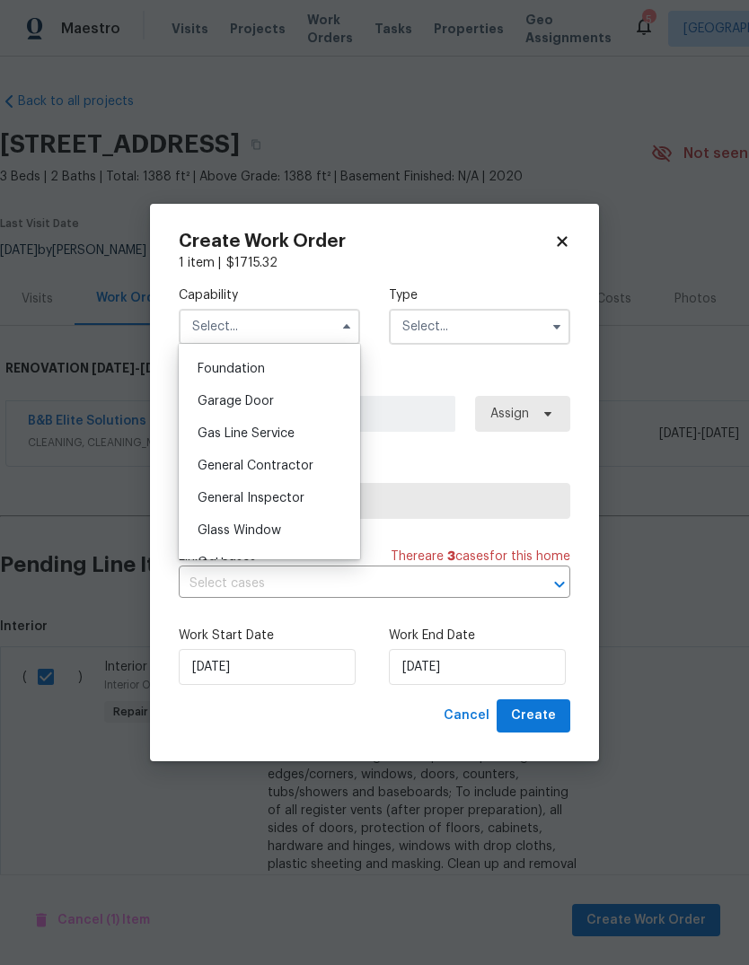
click at [227, 464] on span "General Contractor" at bounding box center [256, 466] width 116 height 13
type input "General Contractor"
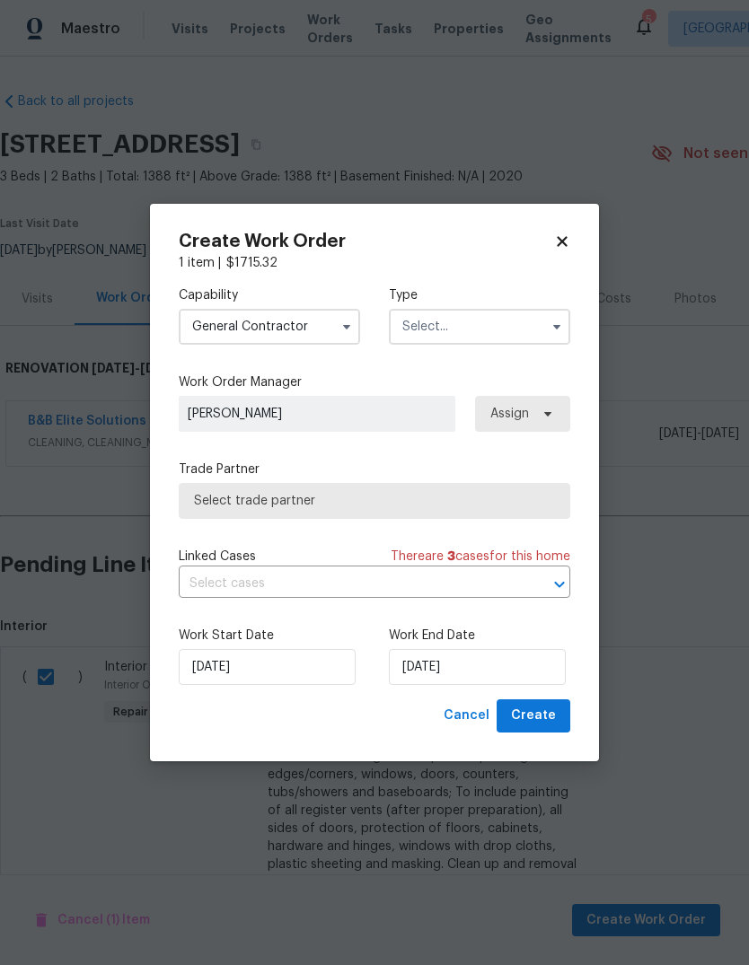
click at [531, 331] on input "text" at bounding box center [479, 327] width 181 height 36
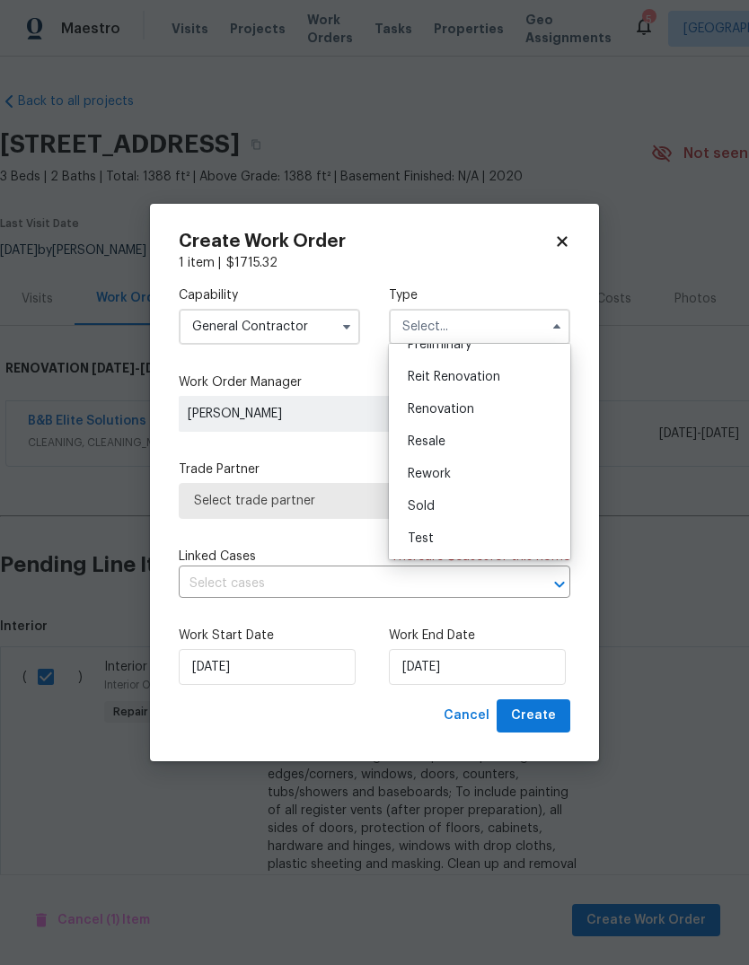
scroll to position [408, 0]
click at [473, 407] on span "Renovation" at bounding box center [441, 409] width 66 height 13
type input "Renovation"
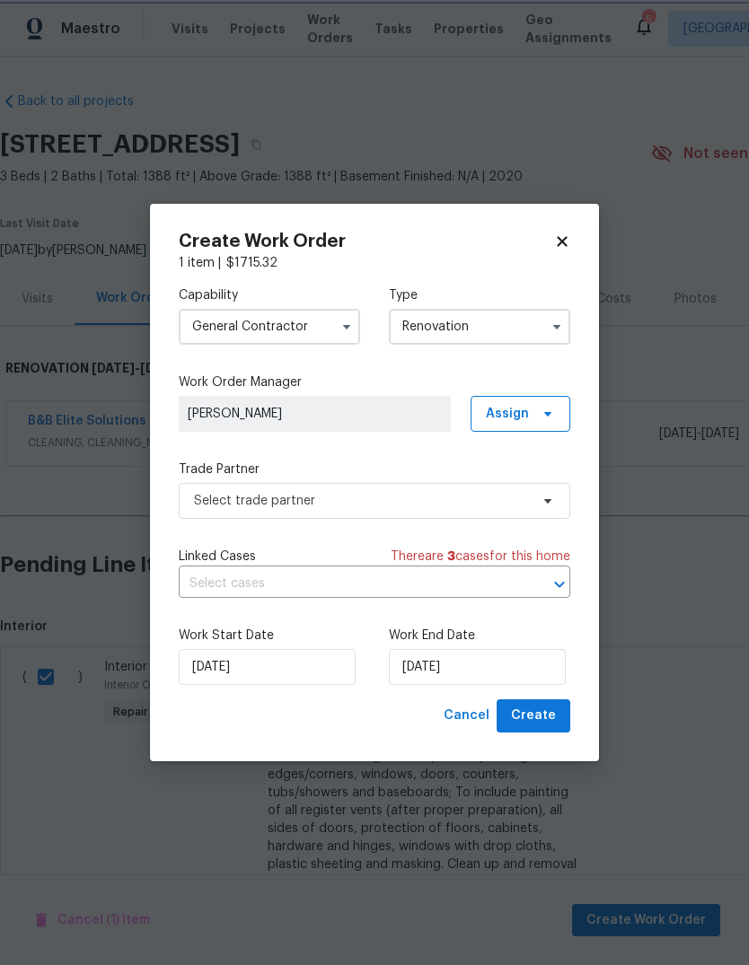
scroll to position [0, 0]
click at [514, 664] on input "[DATE]" at bounding box center [477, 667] width 177 height 36
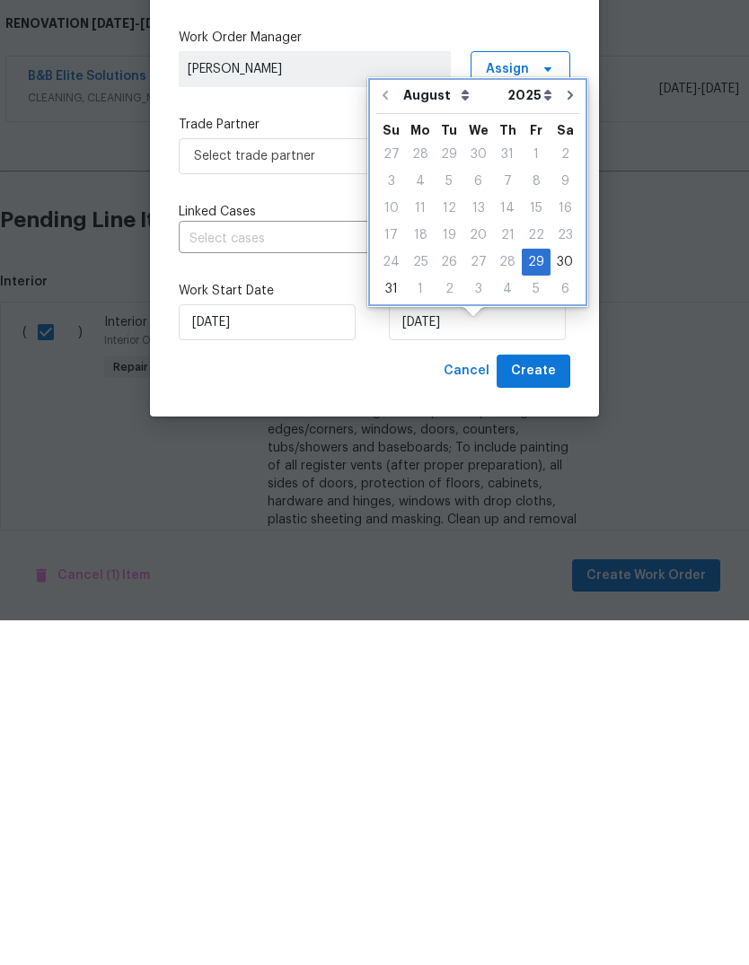
click at [557, 422] on button "Go to next month" at bounding box center [570, 440] width 27 height 36
type input "[DATE]"
select select "8"
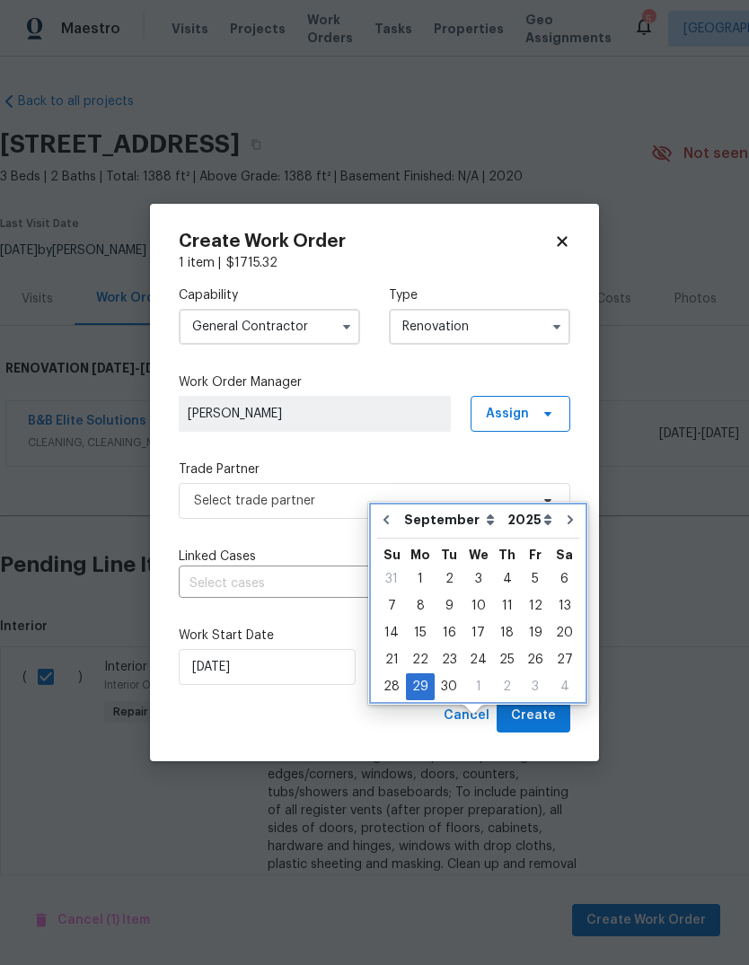
click at [395, 502] on button "Go to previous month" at bounding box center [386, 520] width 27 height 36
type input "[DATE]"
select select "7"
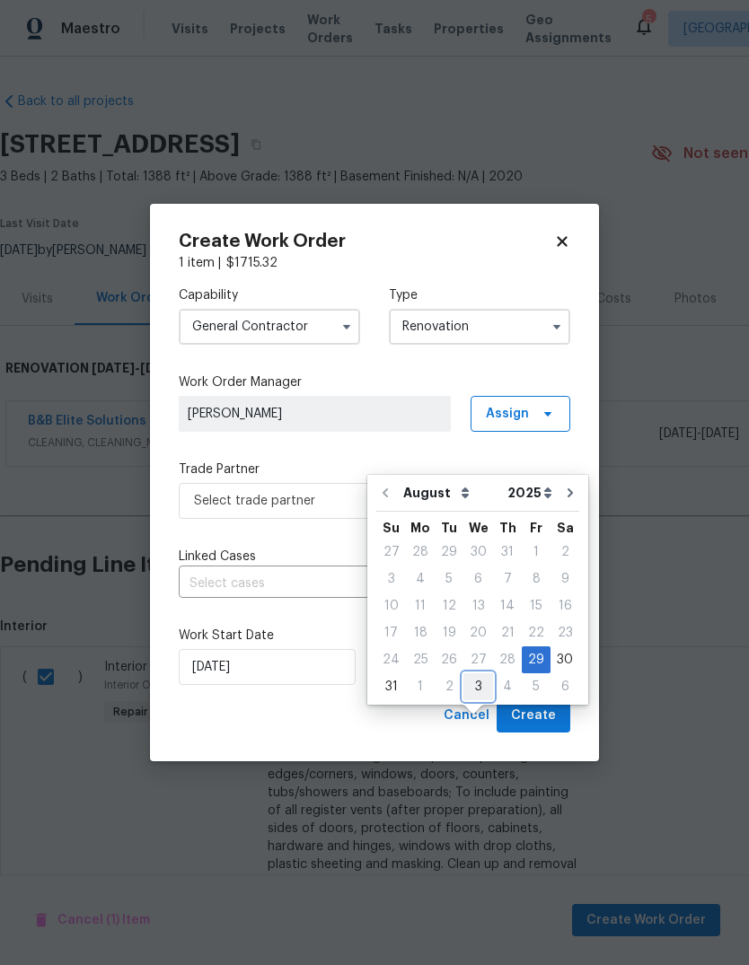
click at [469, 674] on div "3" at bounding box center [478, 686] width 30 height 25
type input "[DATE]"
select select "8"
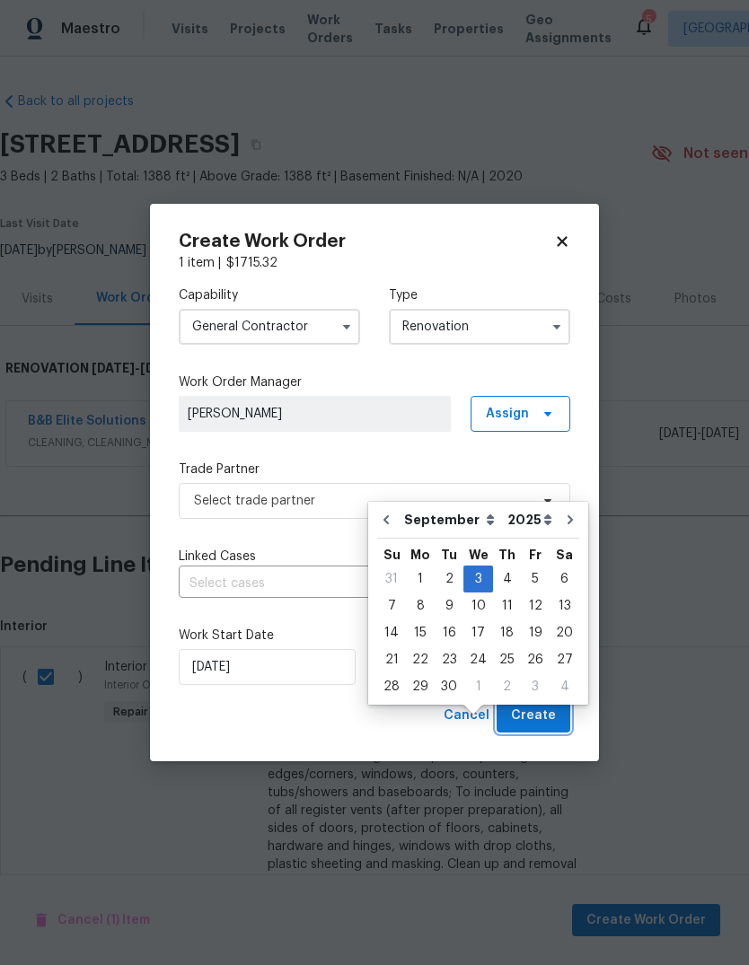
click at [548, 706] on button "Create" at bounding box center [534, 715] width 74 height 33
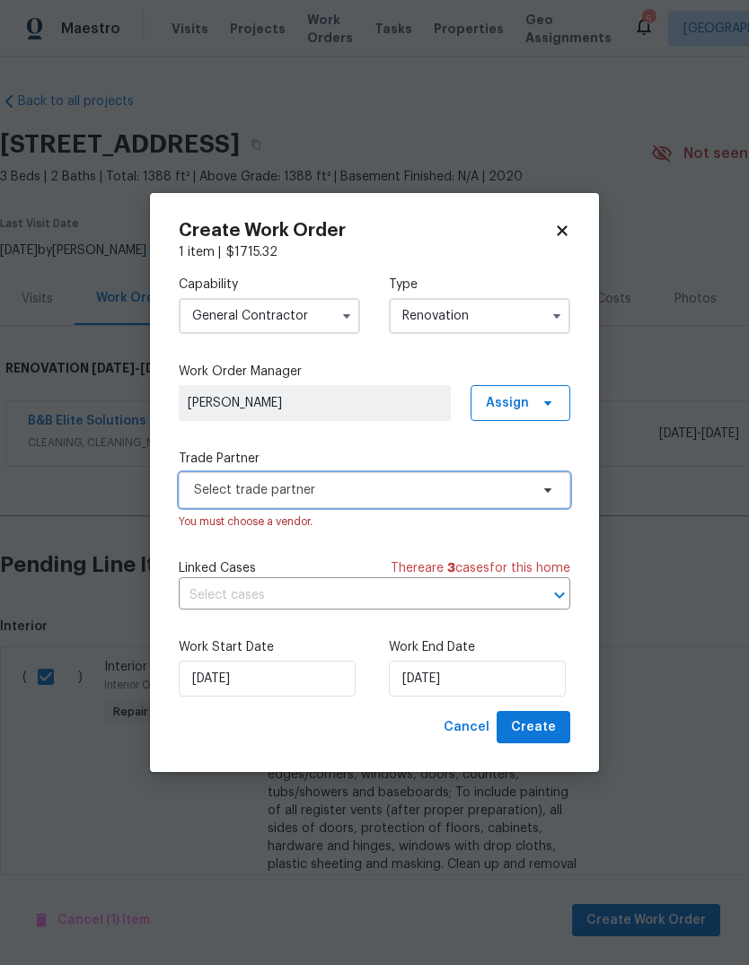
click at [207, 499] on span "Select trade partner" at bounding box center [374, 490] width 391 height 36
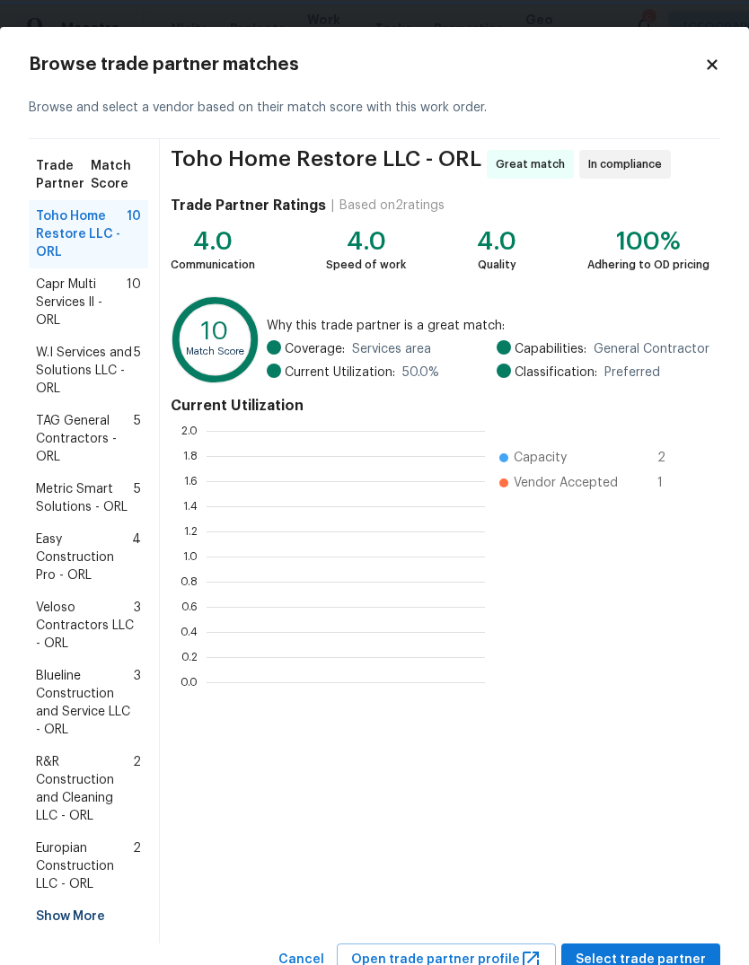
scroll to position [2, 2]
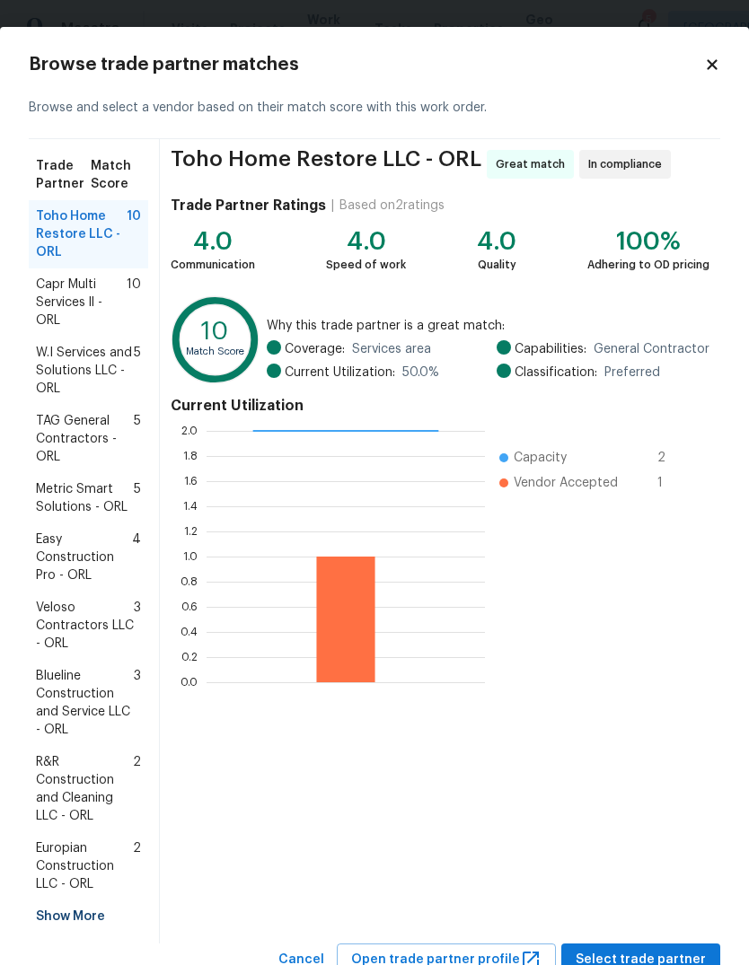
click at [61, 302] on span "Capr Multi Services ll - ORL" at bounding box center [81, 303] width 91 height 54
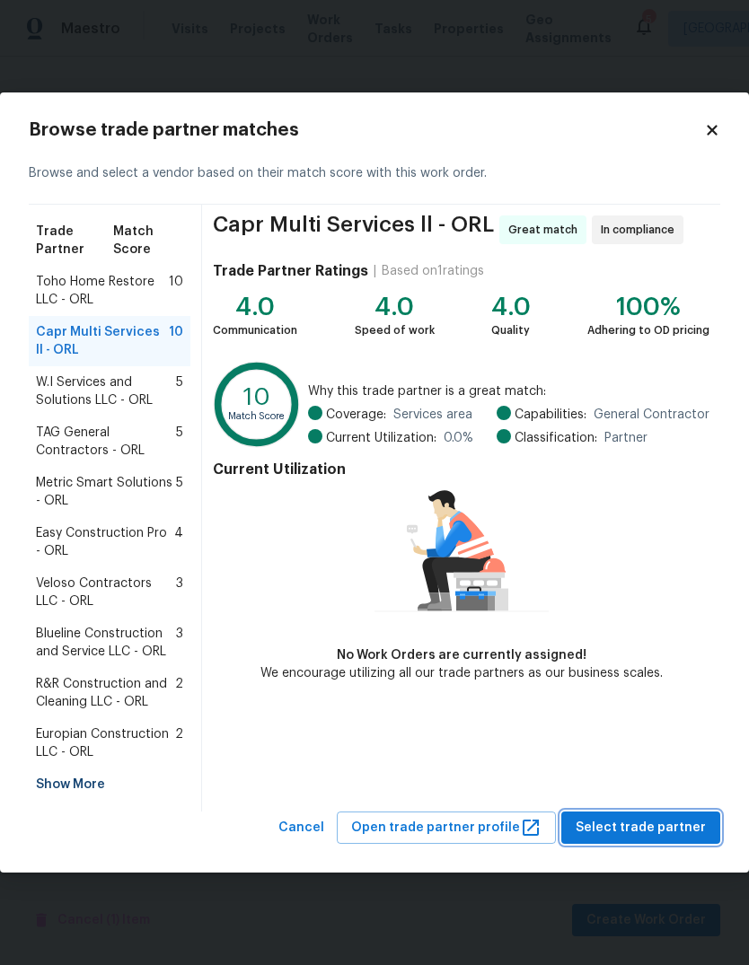
click at [665, 812] on button "Select trade partner" at bounding box center [640, 828] width 159 height 33
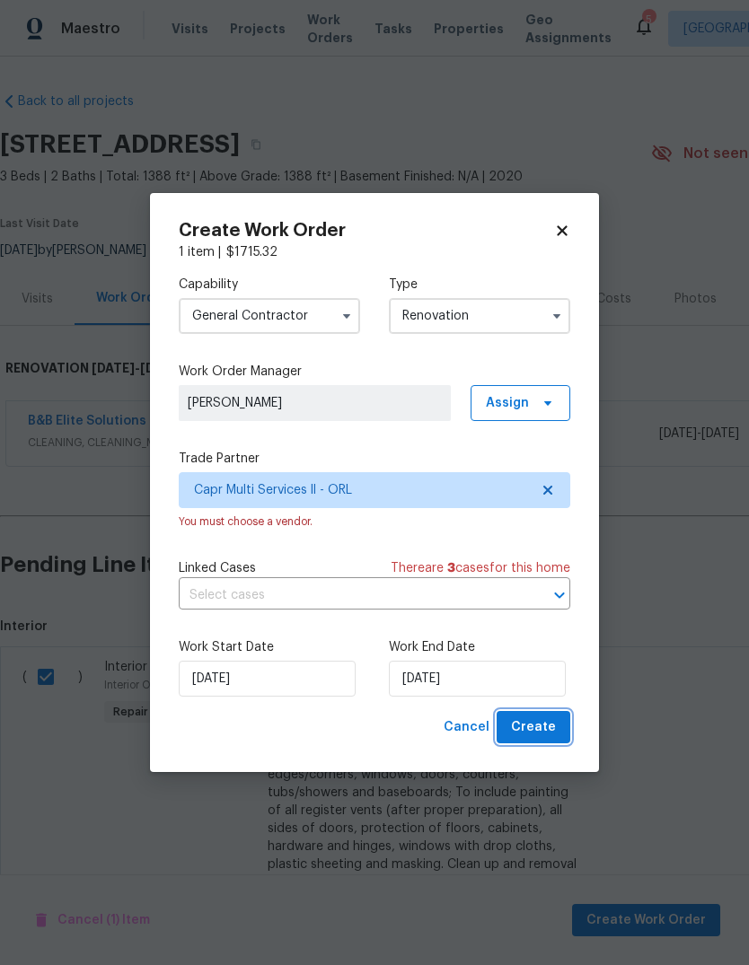
click at [542, 722] on span "Create" at bounding box center [533, 728] width 45 height 22
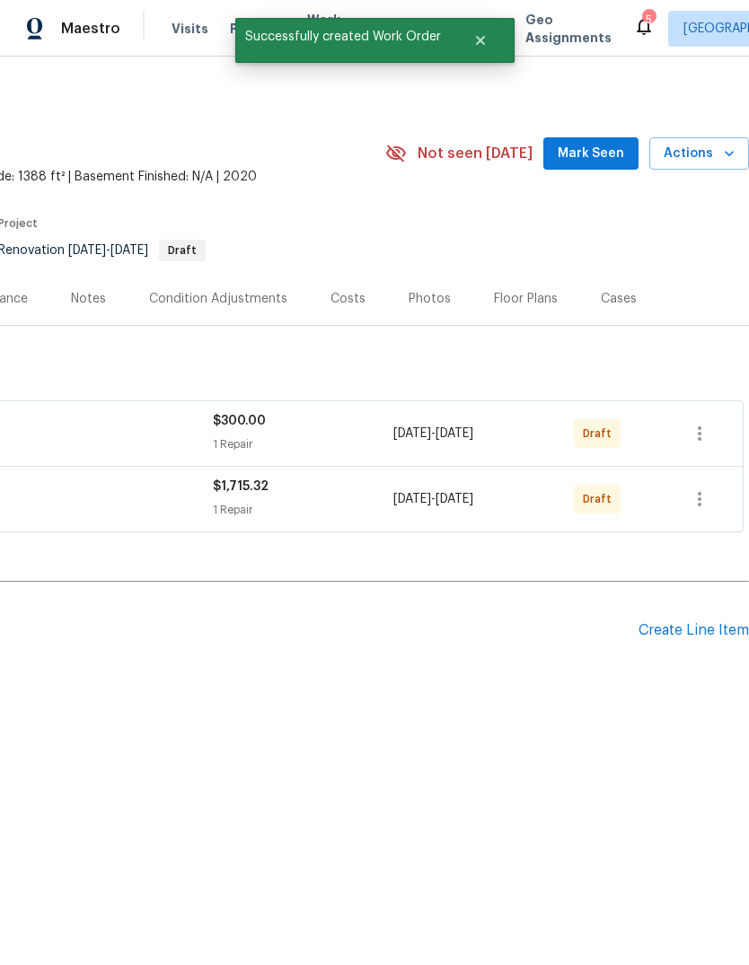
scroll to position [0, 266]
click at [708, 428] on icon "button" at bounding box center [700, 434] width 22 height 22
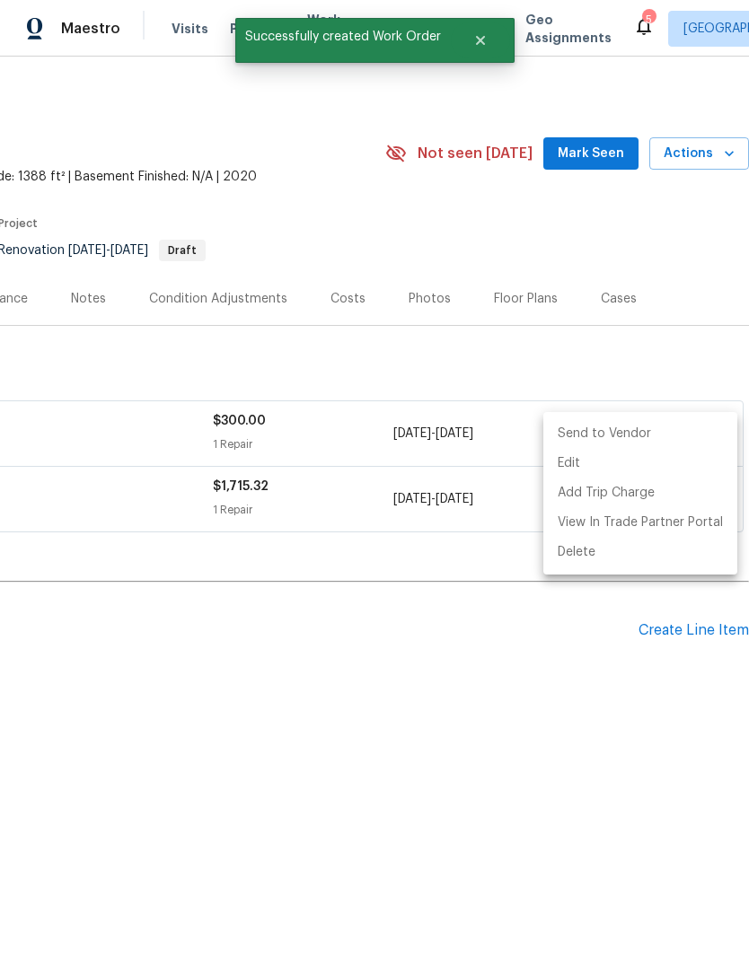
click at [664, 429] on li "Send to Vendor" at bounding box center [640, 434] width 194 height 30
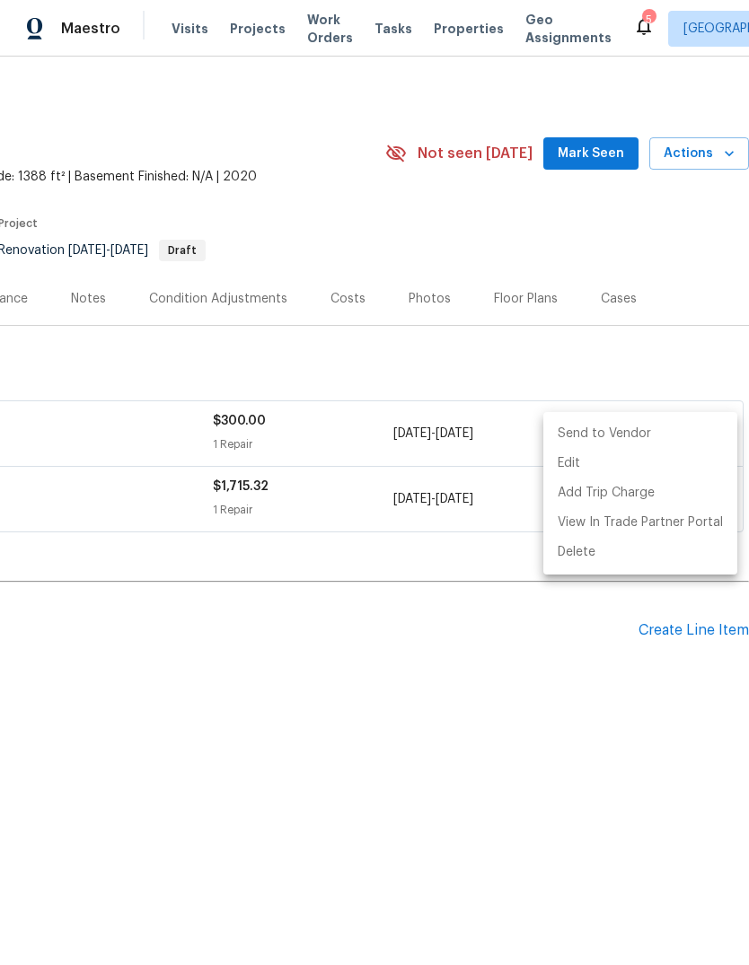
click at [585, 715] on div at bounding box center [374, 482] width 749 height 965
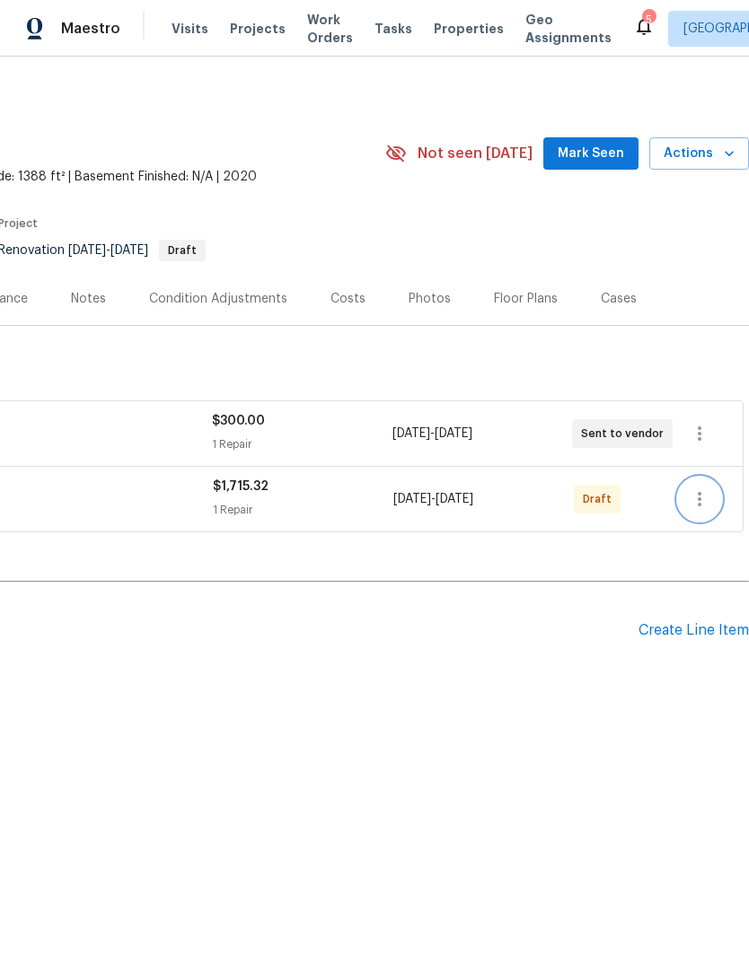
click at [712, 501] on button "button" at bounding box center [699, 499] width 43 height 43
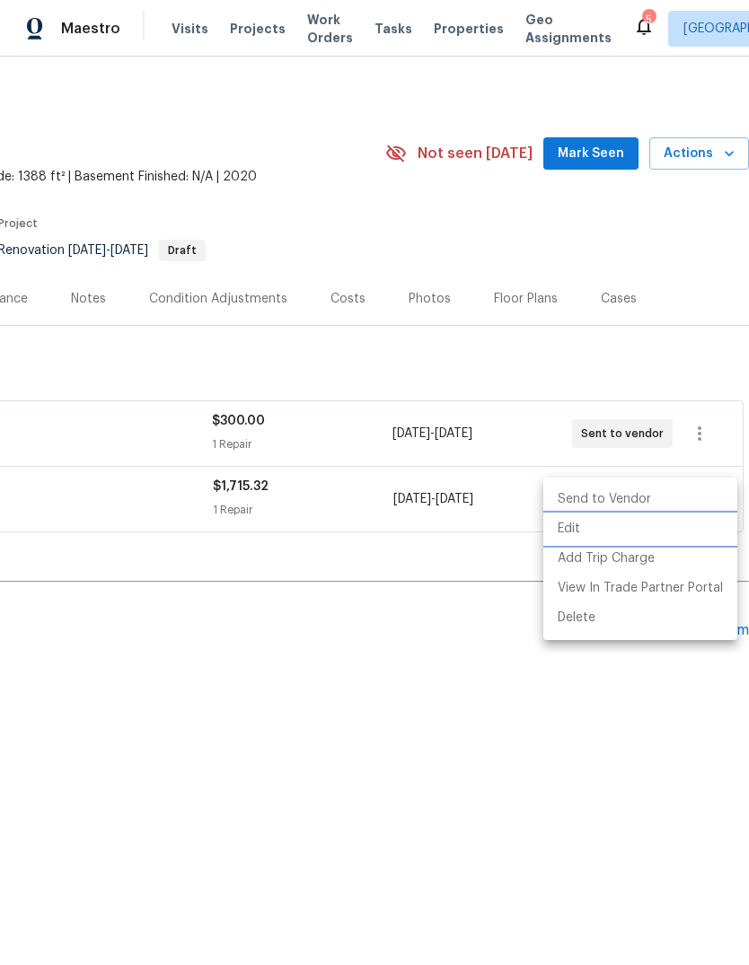
click at [646, 538] on li "Edit" at bounding box center [640, 530] width 194 height 30
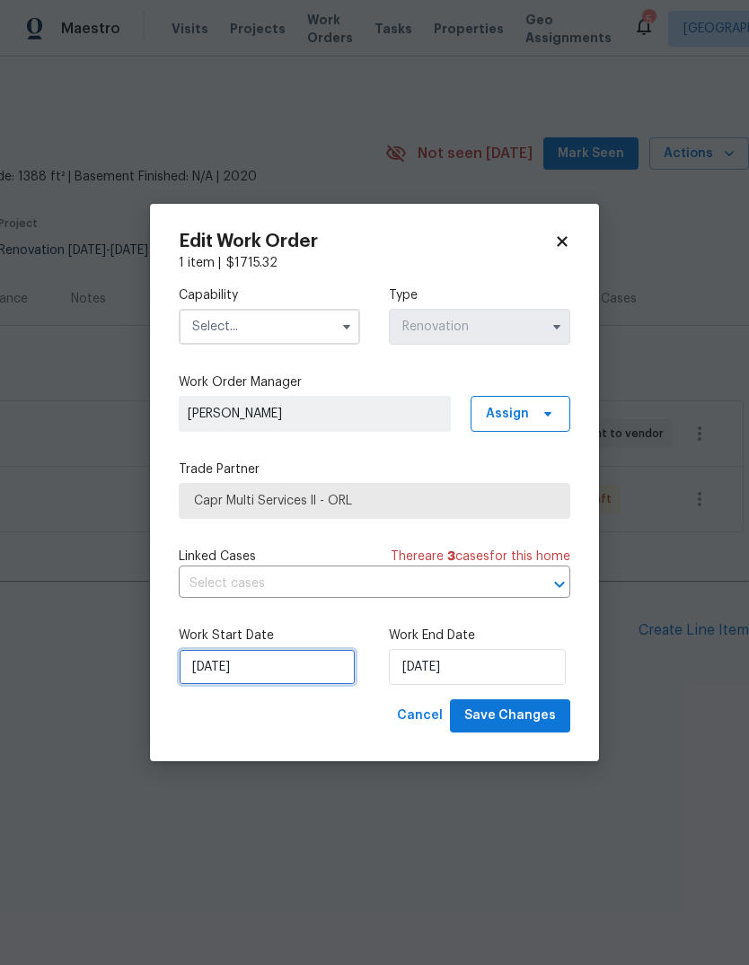
click at [207, 670] on input "[DATE]" at bounding box center [267, 667] width 177 height 36
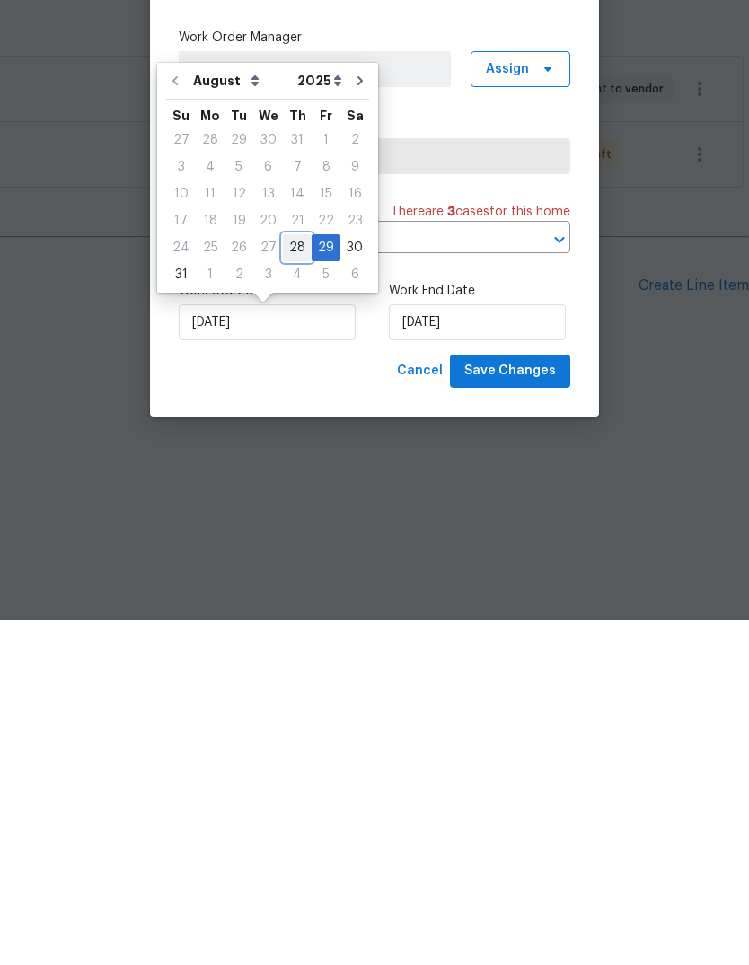
click at [295, 580] on div "28" at bounding box center [297, 592] width 29 height 25
type input "[DATE]"
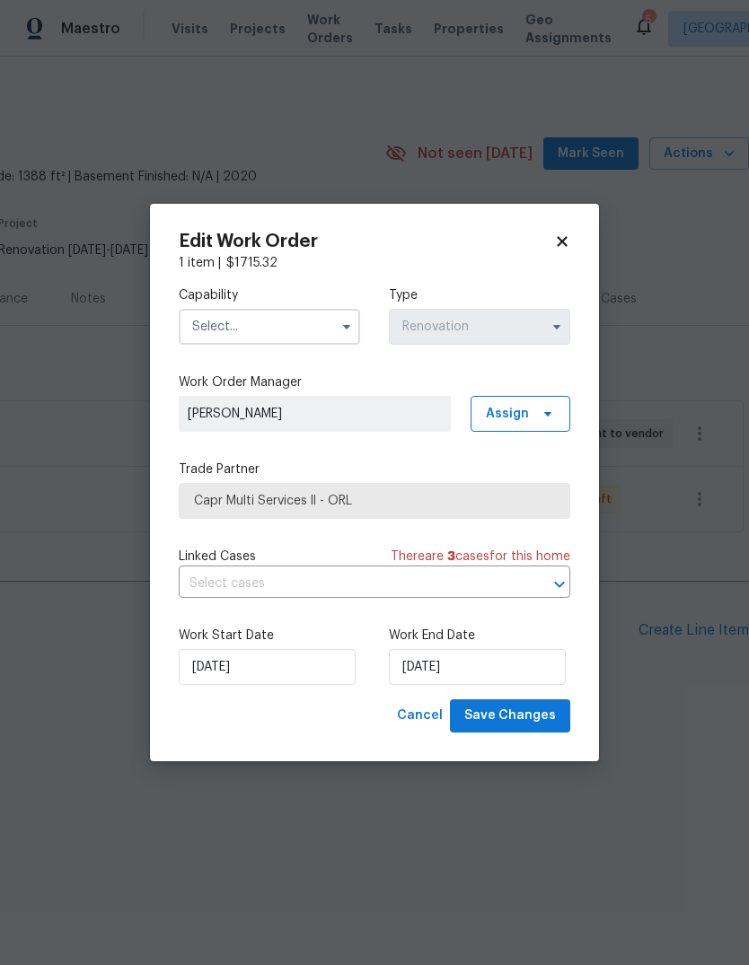
click at [215, 327] on input "text" at bounding box center [269, 327] width 181 height 36
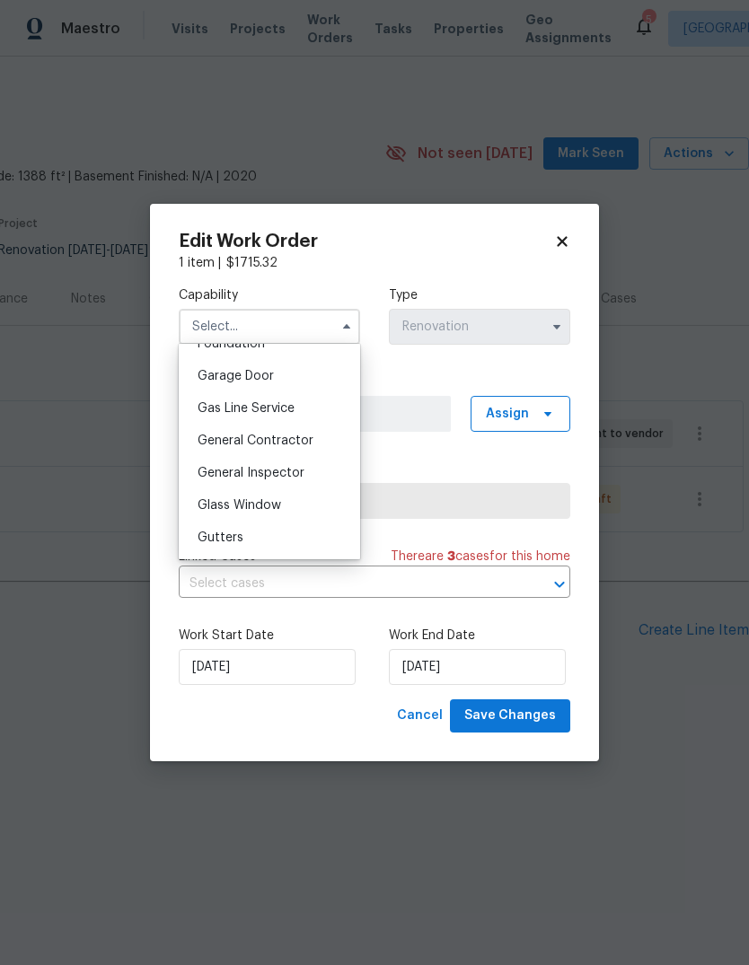
scroll to position [780, 0]
click at [240, 437] on span "General Contractor" at bounding box center [256, 442] width 116 height 13
type input "General Contractor"
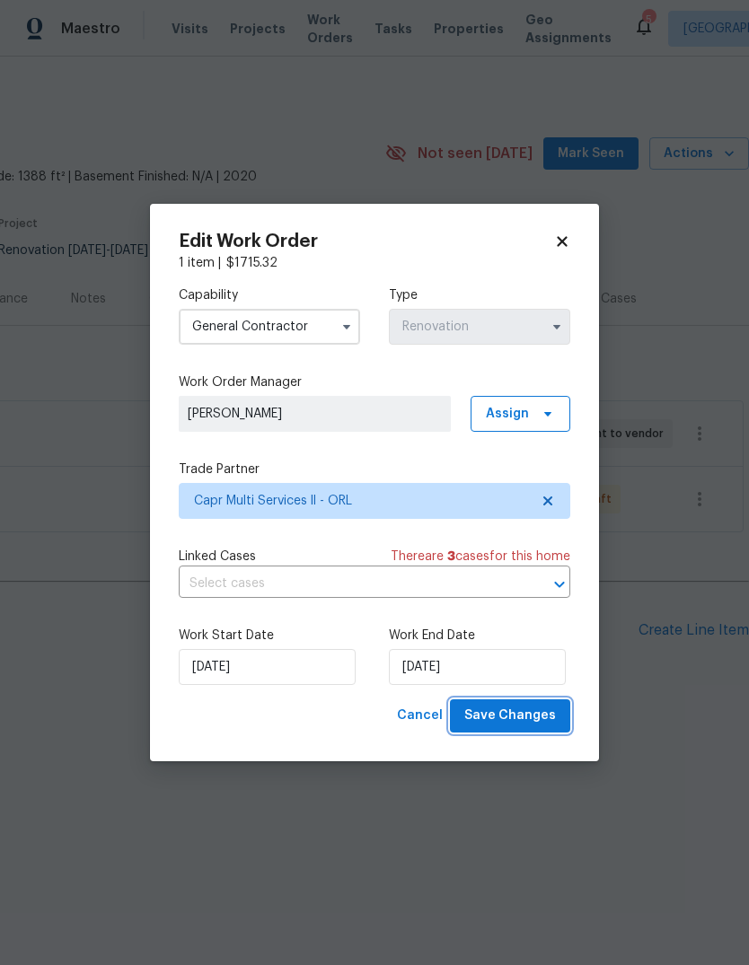
click at [533, 715] on span "Save Changes" at bounding box center [510, 716] width 92 height 22
